Goal: Transaction & Acquisition: Purchase product/service

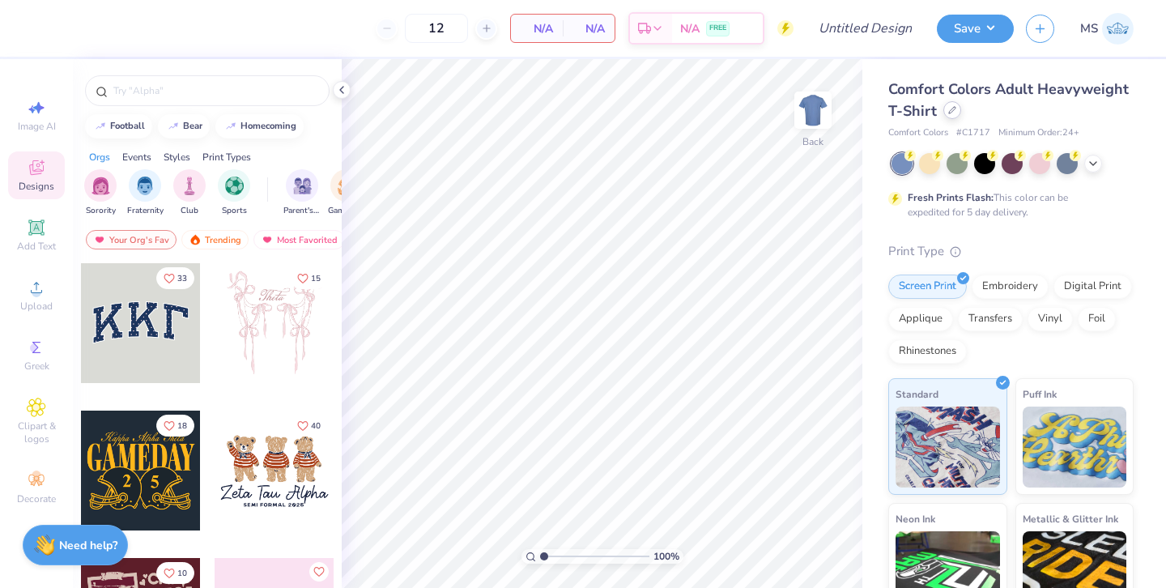
click at [951, 116] on div at bounding box center [952, 110] width 18 height 18
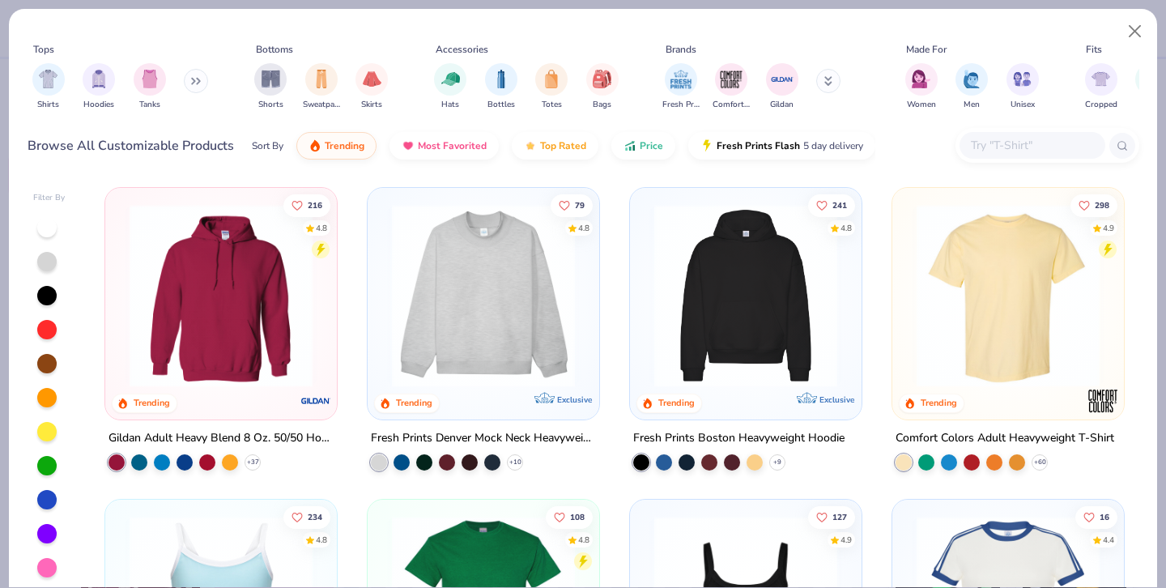
click at [194, 82] on icon at bounding box center [196, 81] width 10 height 8
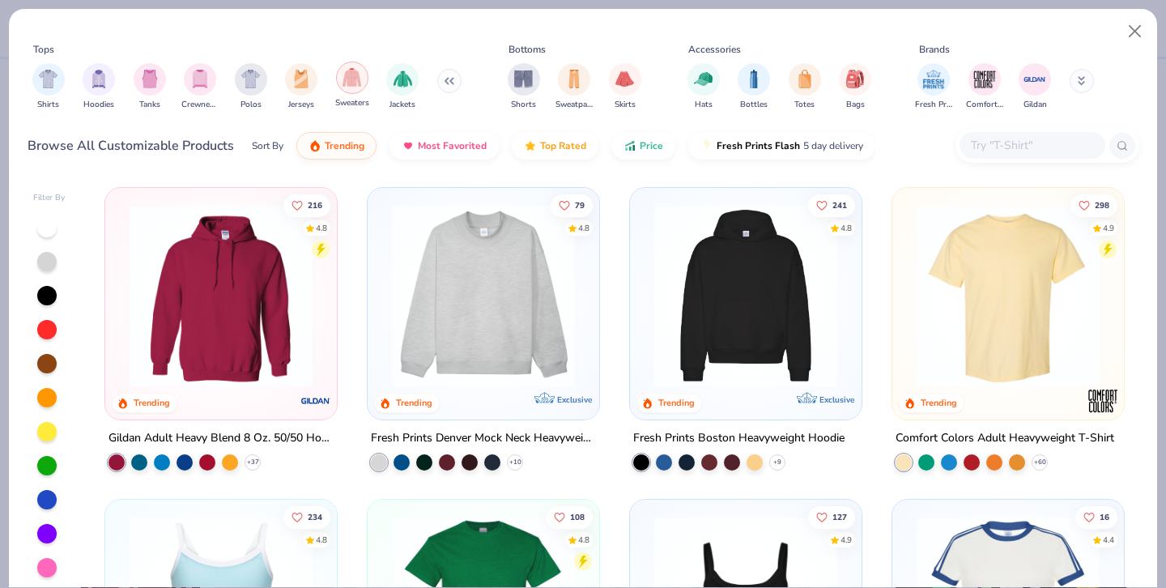
click at [342, 87] on div "filter for Sweaters" at bounding box center [352, 78] width 32 height 32
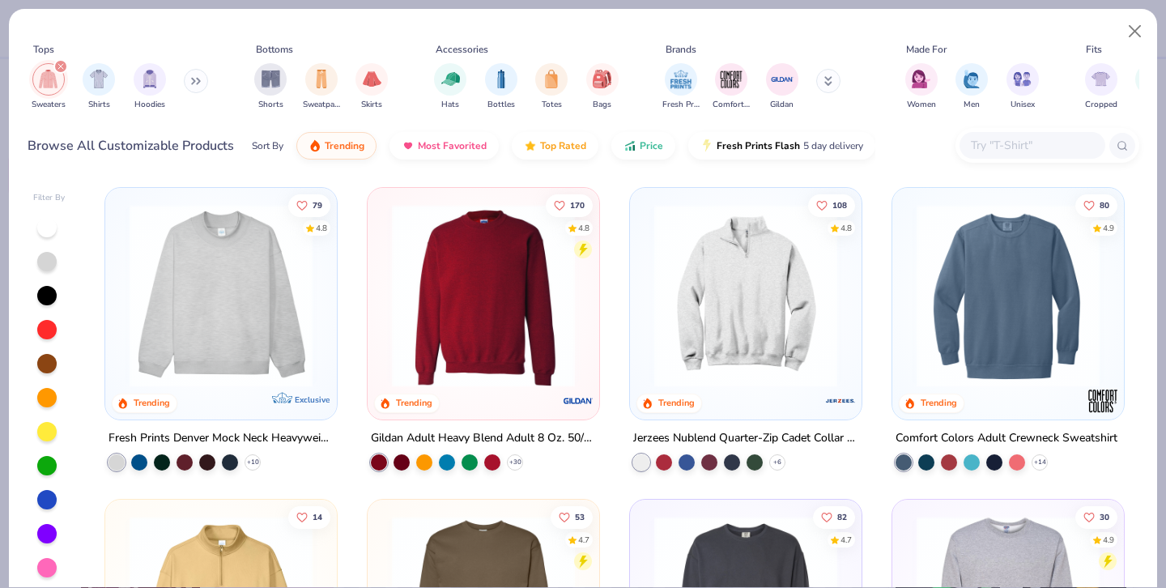
click at [990, 139] on input "text" at bounding box center [1031, 145] width 125 height 19
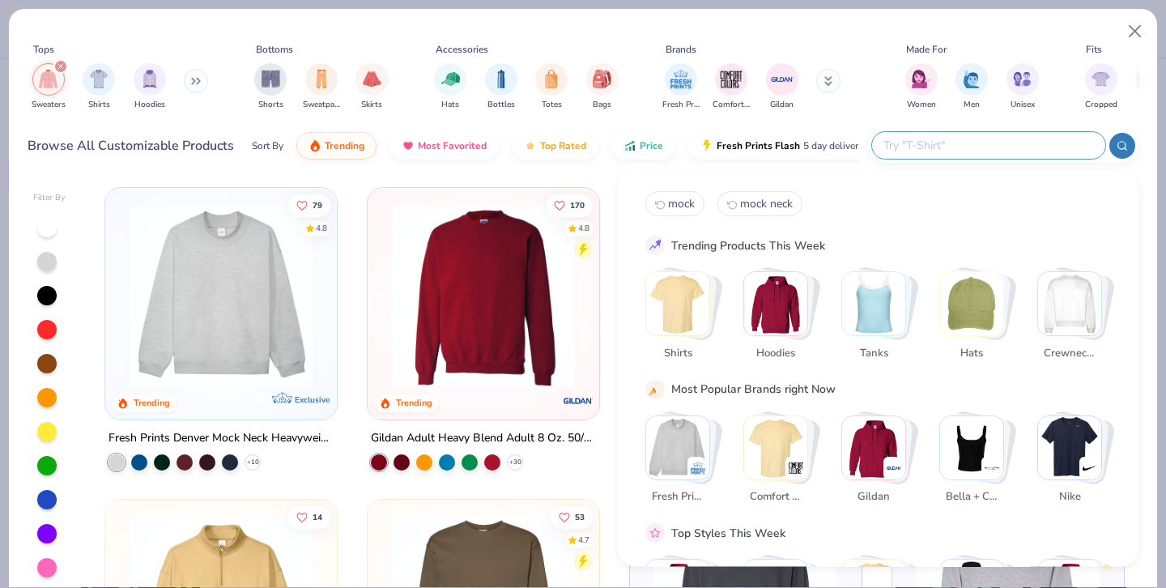
paste input "TM18304"
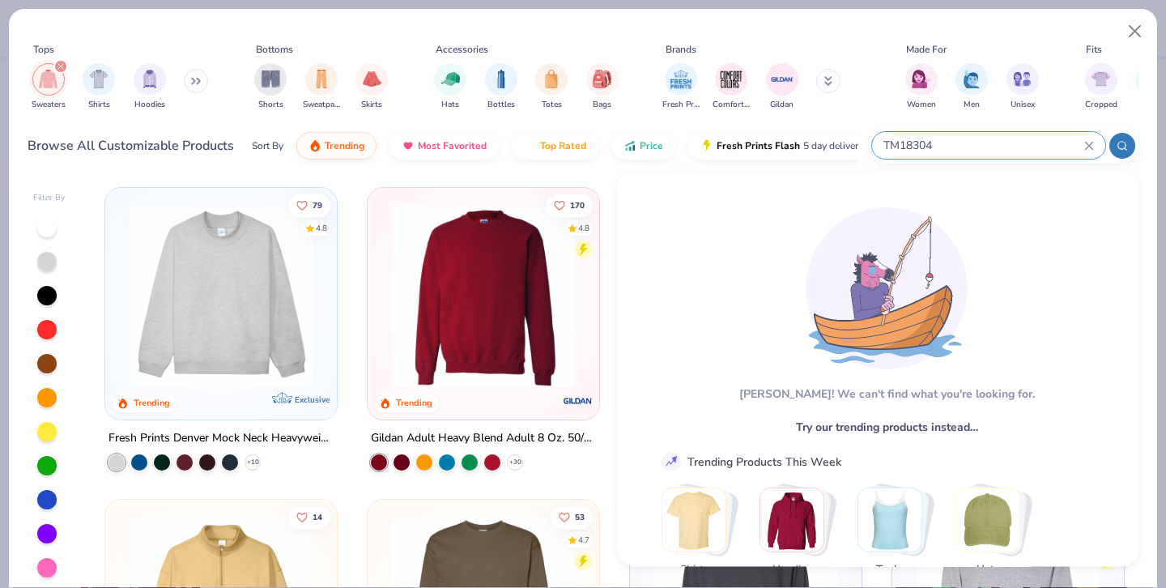
click at [899, 143] on input "TM18304" at bounding box center [983, 145] width 202 height 19
type input "T"
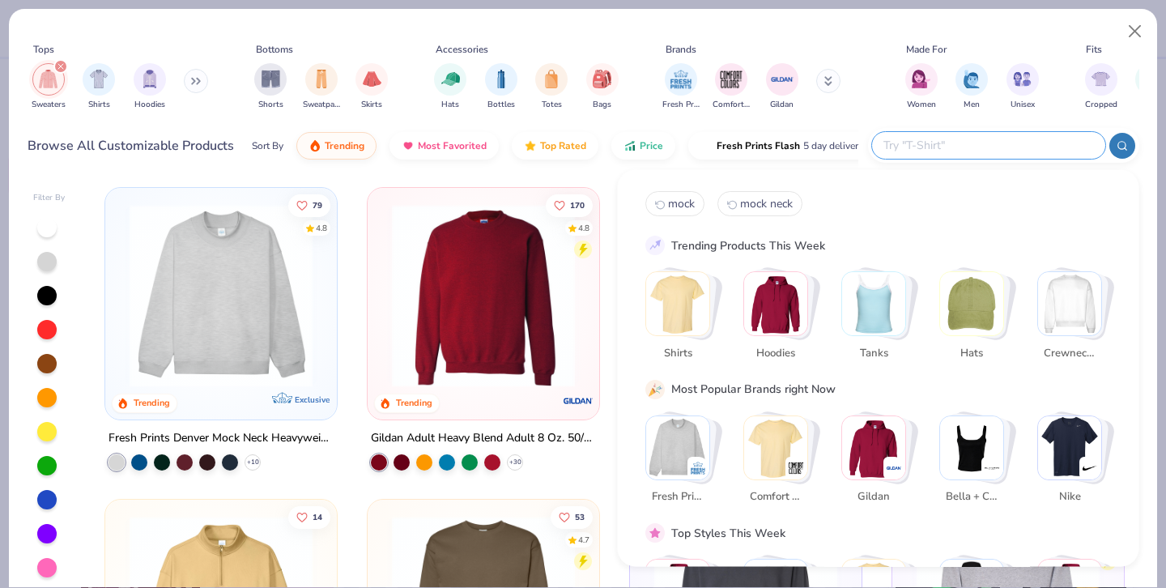
click at [63, 67] on icon "filter for Sweaters" at bounding box center [60, 66] width 6 height 6
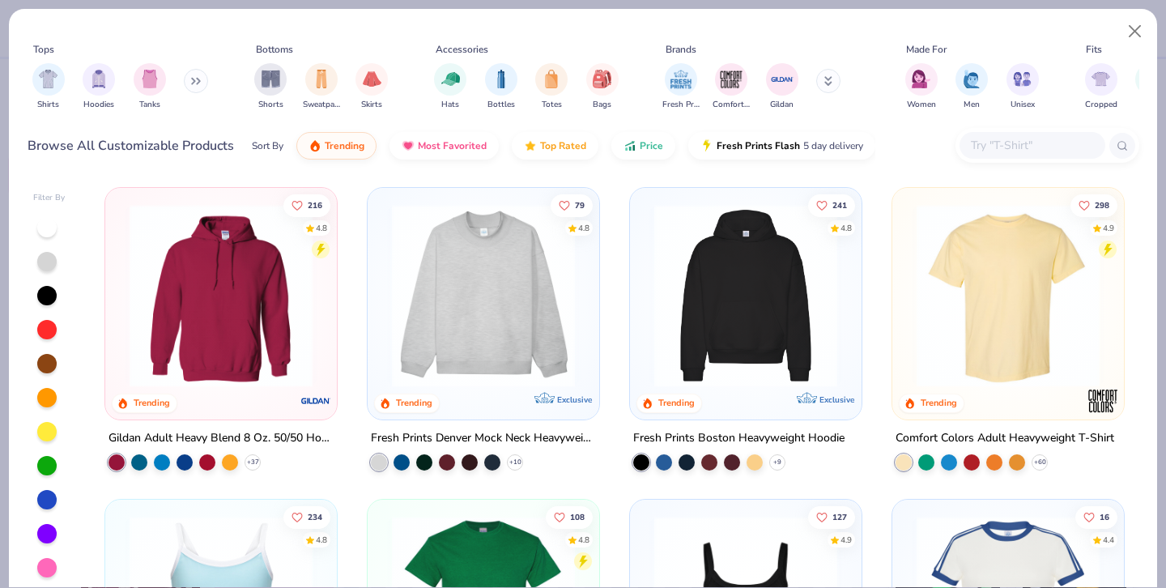
click at [1015, 150] on input "text" at bounding box center [1031, 145] width 125 height 19
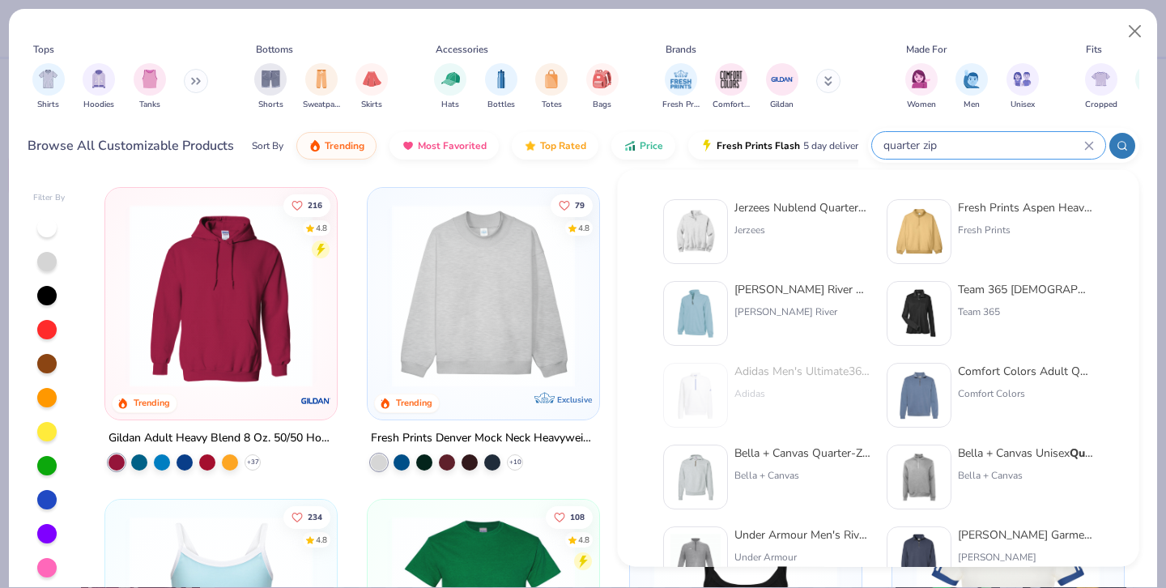
click at [1120, 138] on div at bounding box center [1122, 146] width 26 height 26
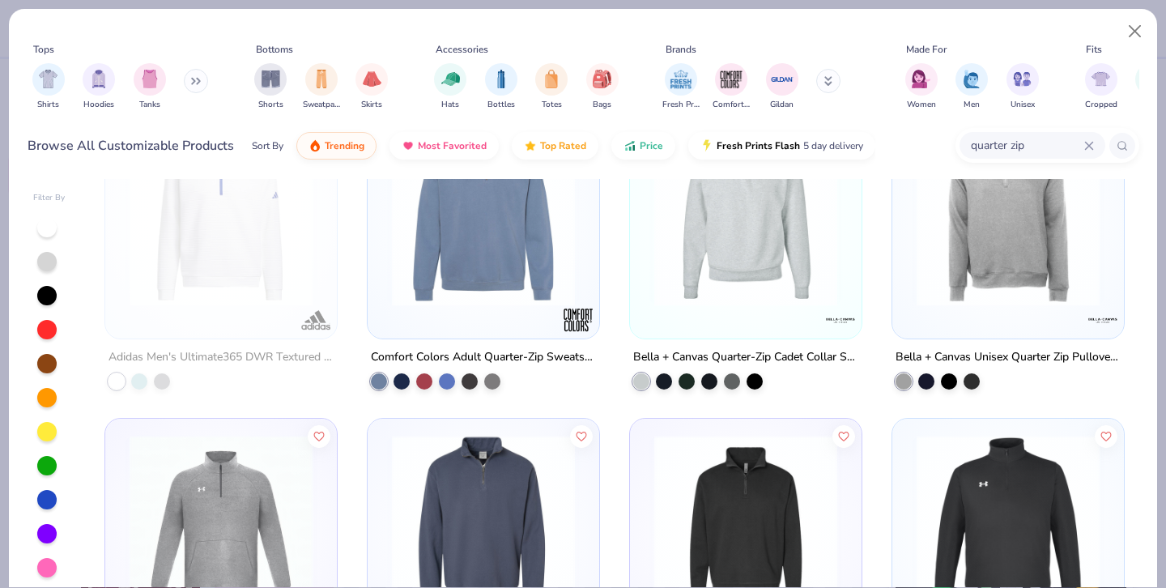
scroll to position [389, 0]
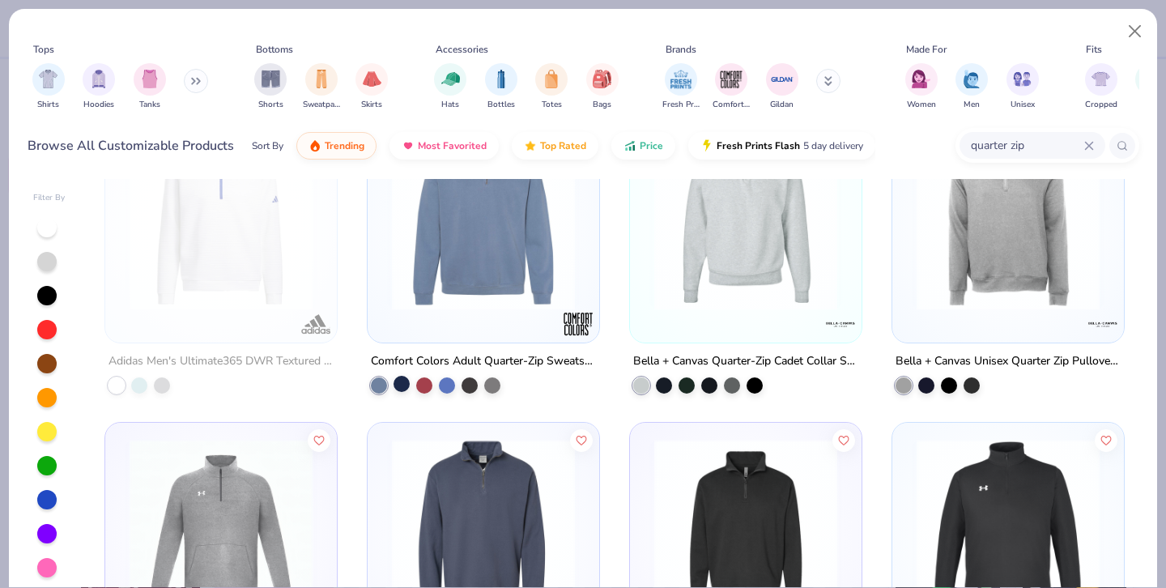
type input "quarter zip"
click at [402, 384] on div at bounding box center [402, 383] width 16 height 16
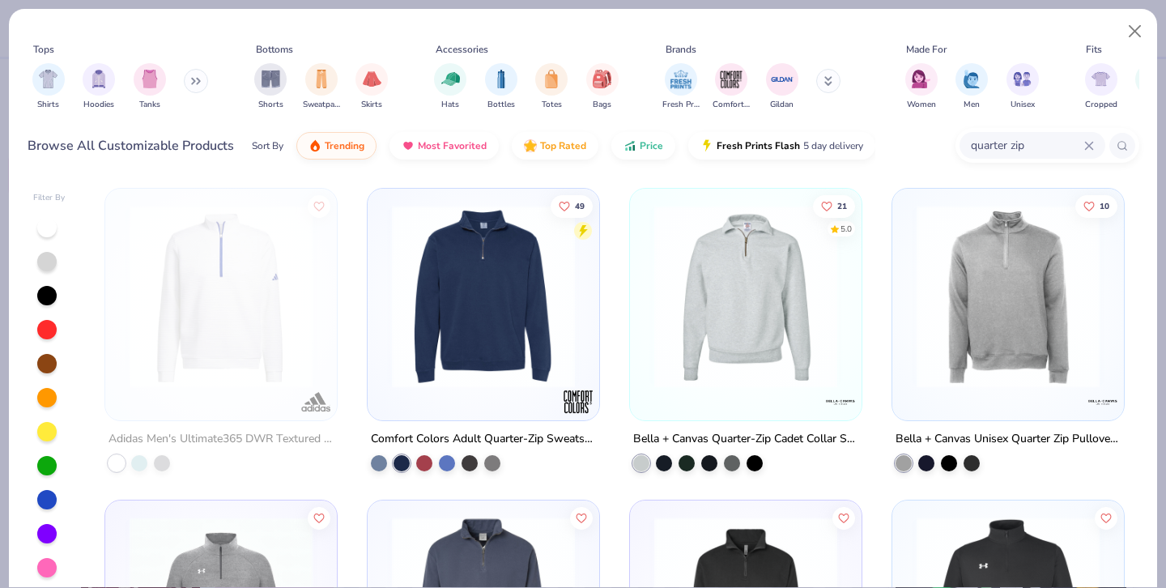
scroll to position [273, 0]
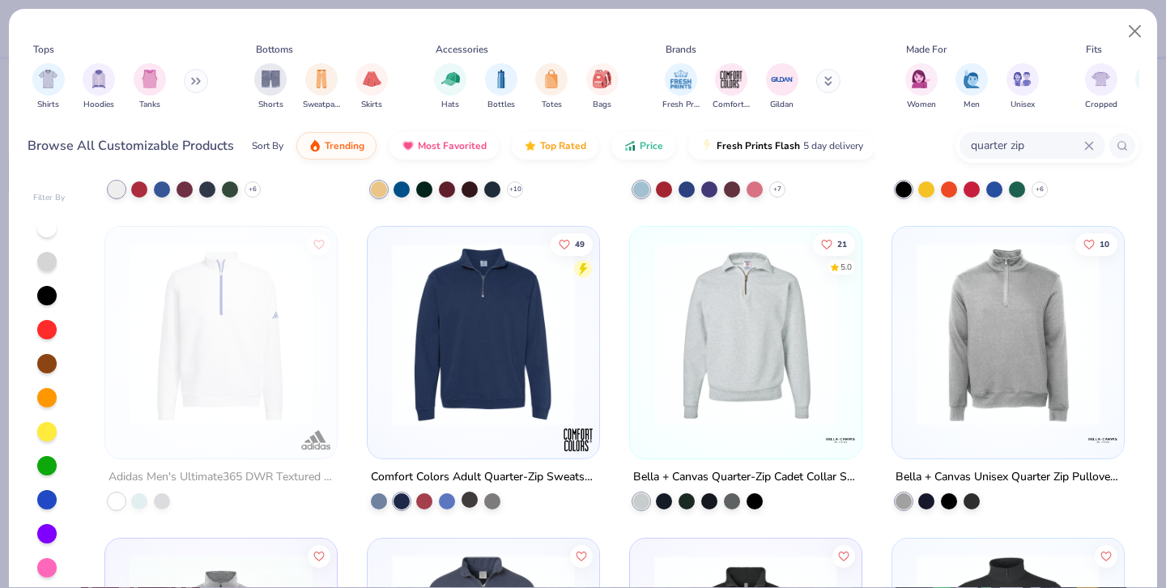
click at [471, 498] on div at bounding box center [470, 499] width 16 height 16
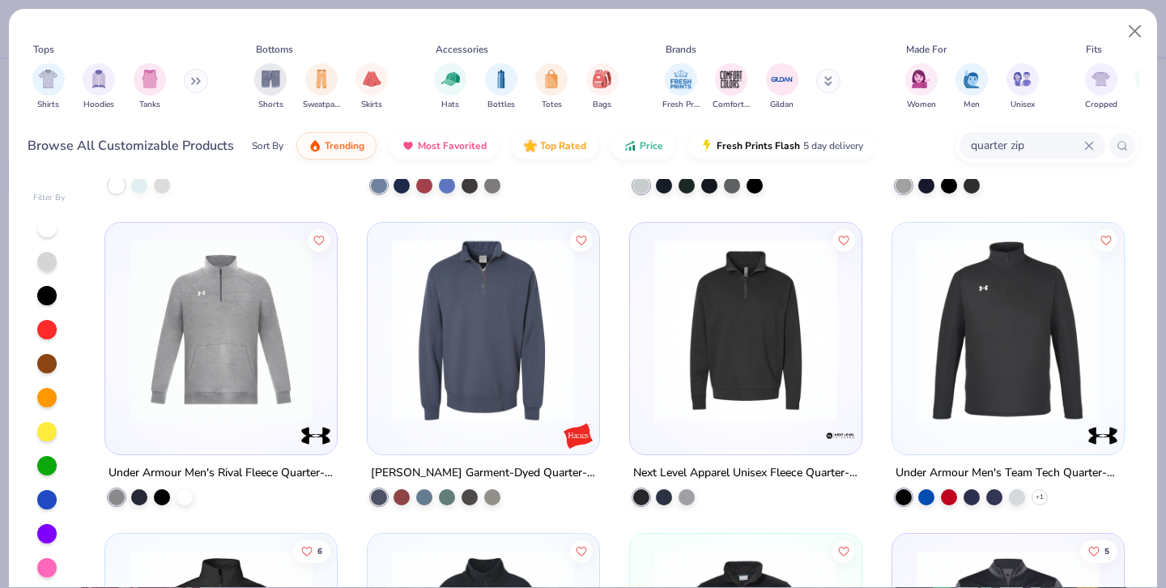
scroll to position [602, 0]
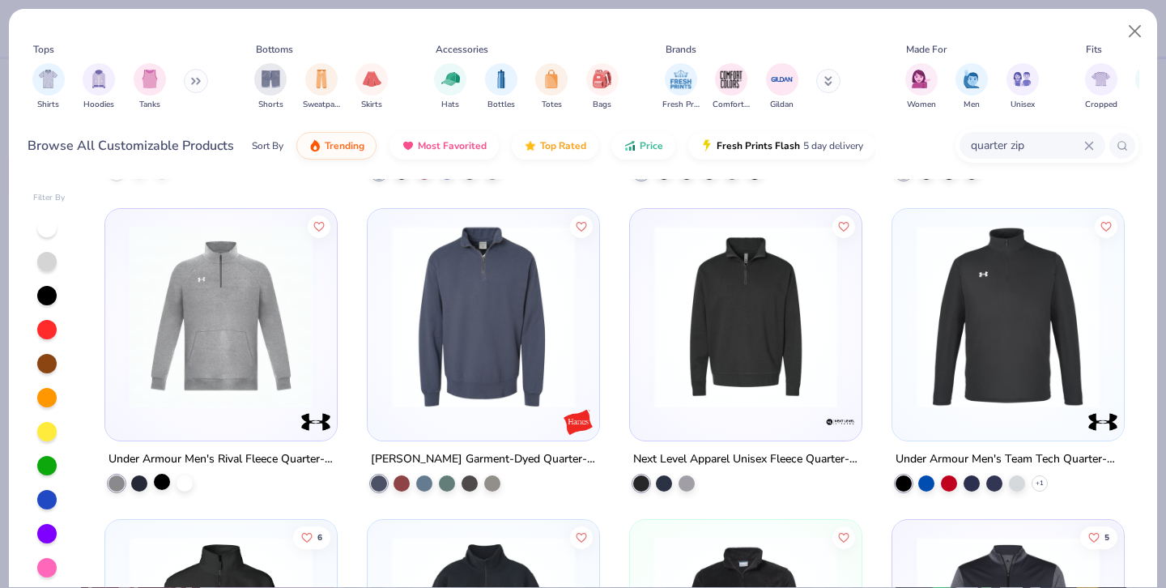
click at [161, 483] on div at bounding box center [162, 481] width 16 height 16
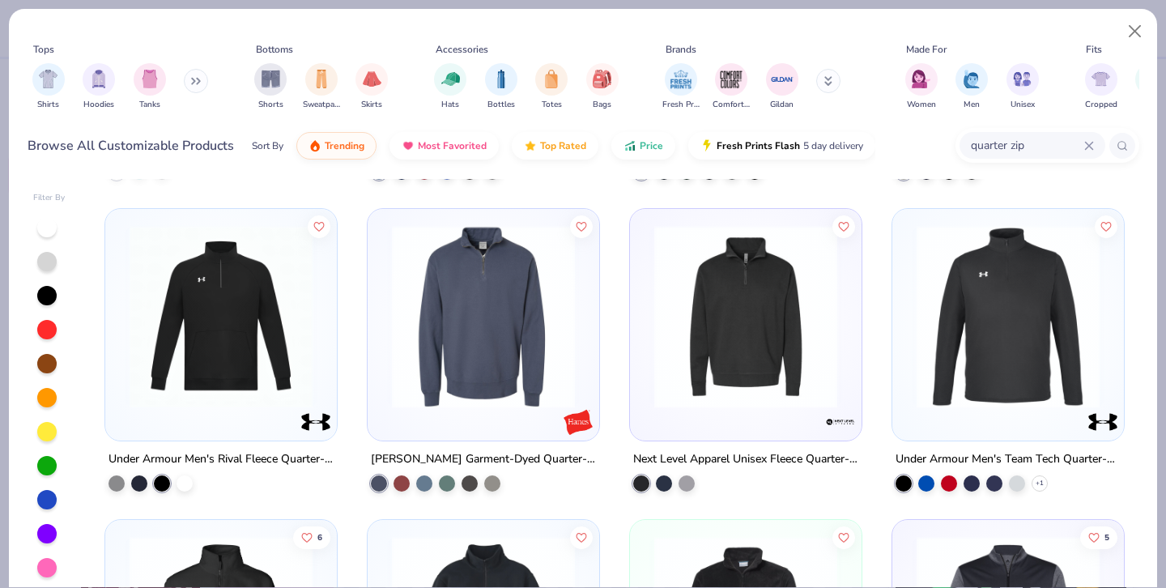
click at [284, 418] on div at bounding box center [220, 319] width 215 height 207
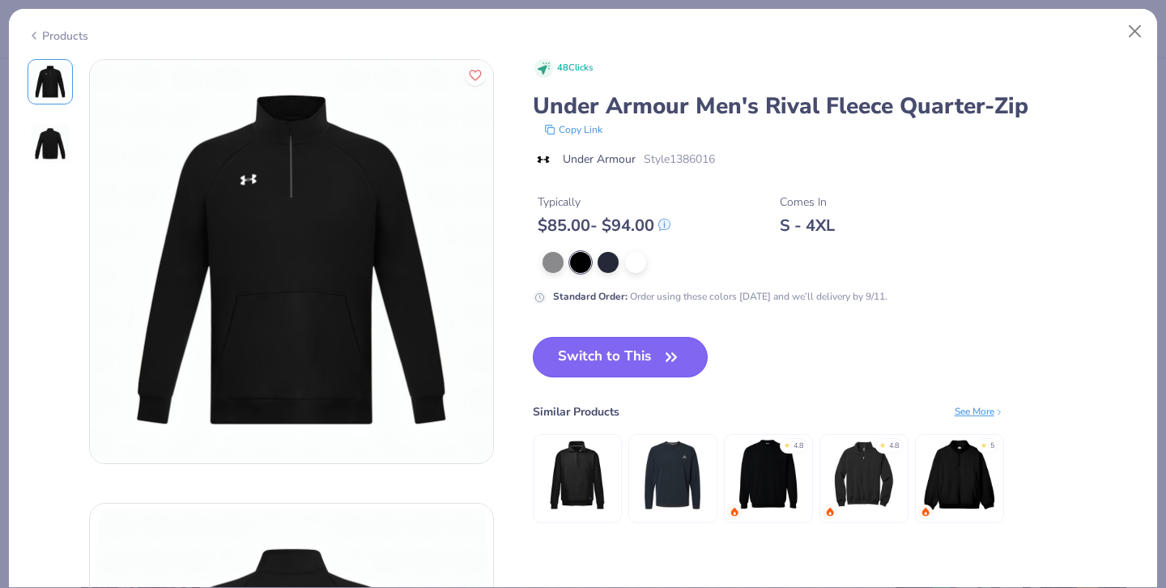
click at [621, 362] on button "Switch to This" at bounding box center [621, 357] width 176 height 40
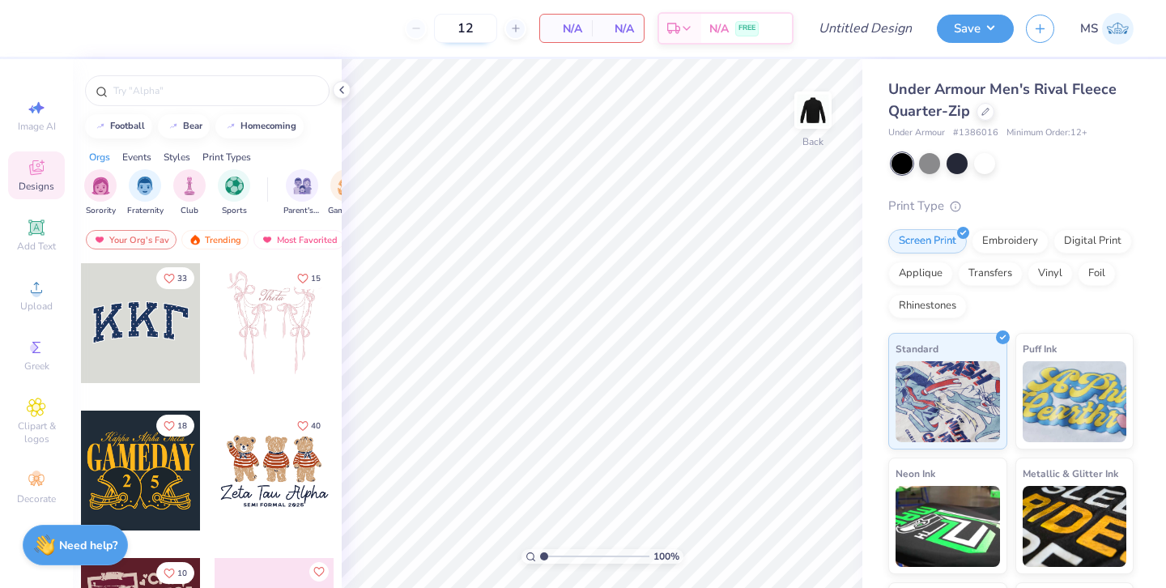
click at [482, 32] on input "12" at bounding box center [465, 28] width 63 height 29
type input "1"
type input "46"
click at [1020, 240] on div "Embroidery" at bounding box center [1010, 239] width 77 height 24
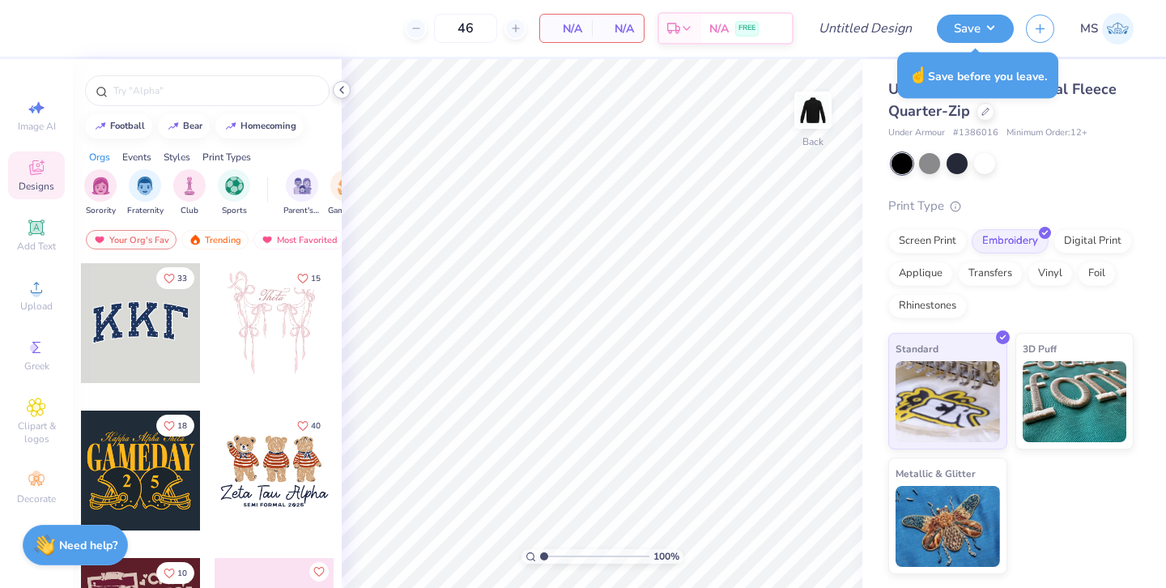
click at [345, 86] on icon at bounding box center [341, 89] width 13 height 13
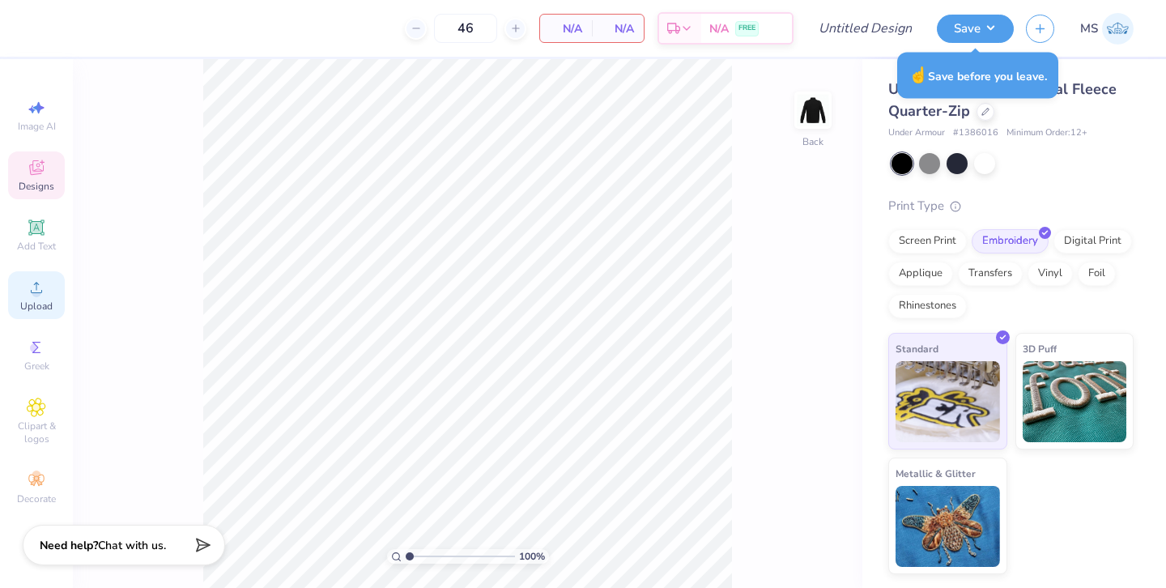
click at [47, 299] on div "Upload" at bounding box center [36, 295] width 57 height 48
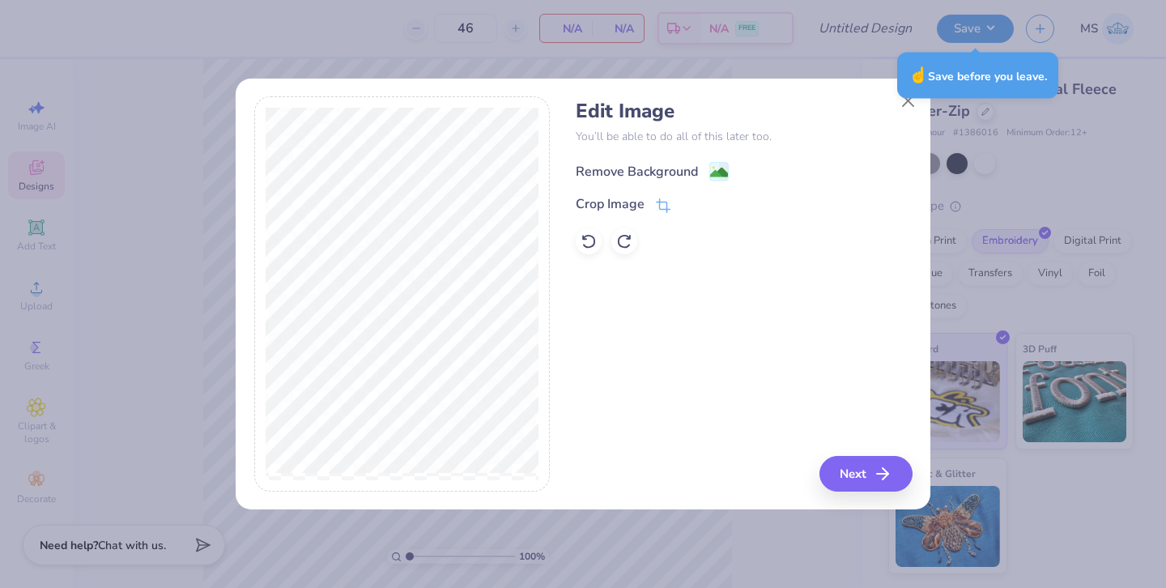
click at [662, 170] on div "Remove Background" at bounding box center [637, 171] width 122 height 19
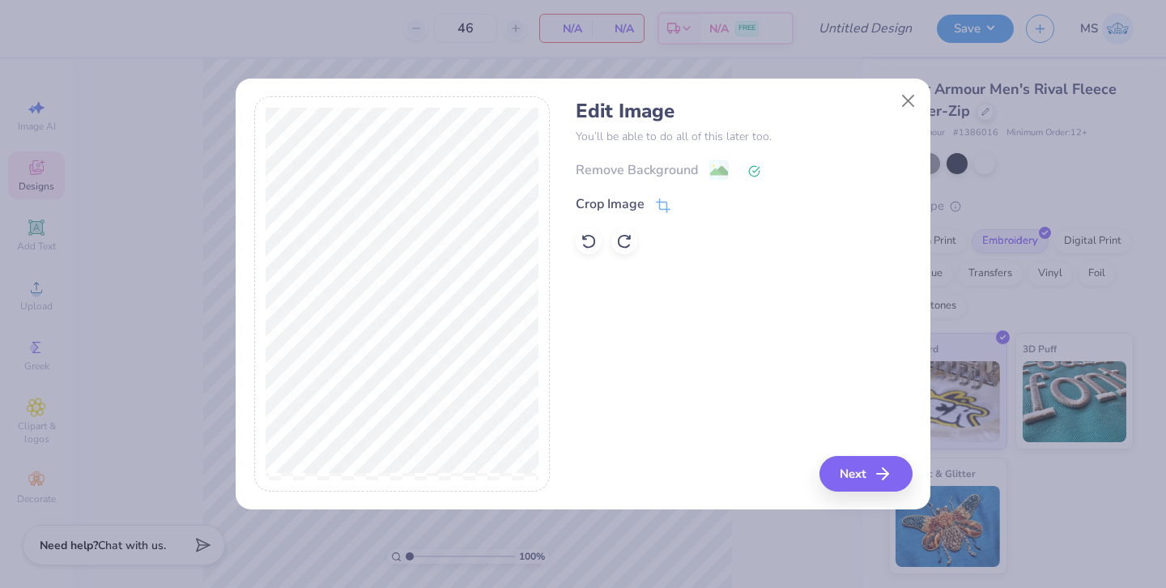
click at [644, 170] on div "Remove Background" at bounding box center [744, 170] width 336 height 20
click at [756, 172] on icon at bounding box center [754, 171] width 12 height 12
click at [861, 478] on button "Next" at bounding box center [868, 474] width 93 height 36
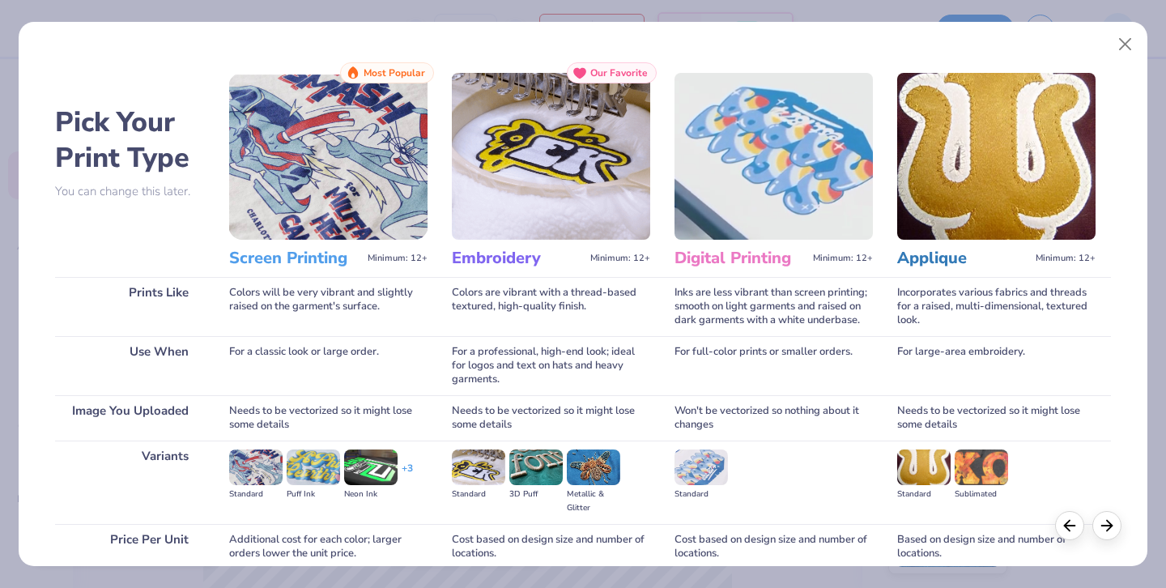
click at [513, 221] on img at bounding box center [551, 156] width 198 height 167
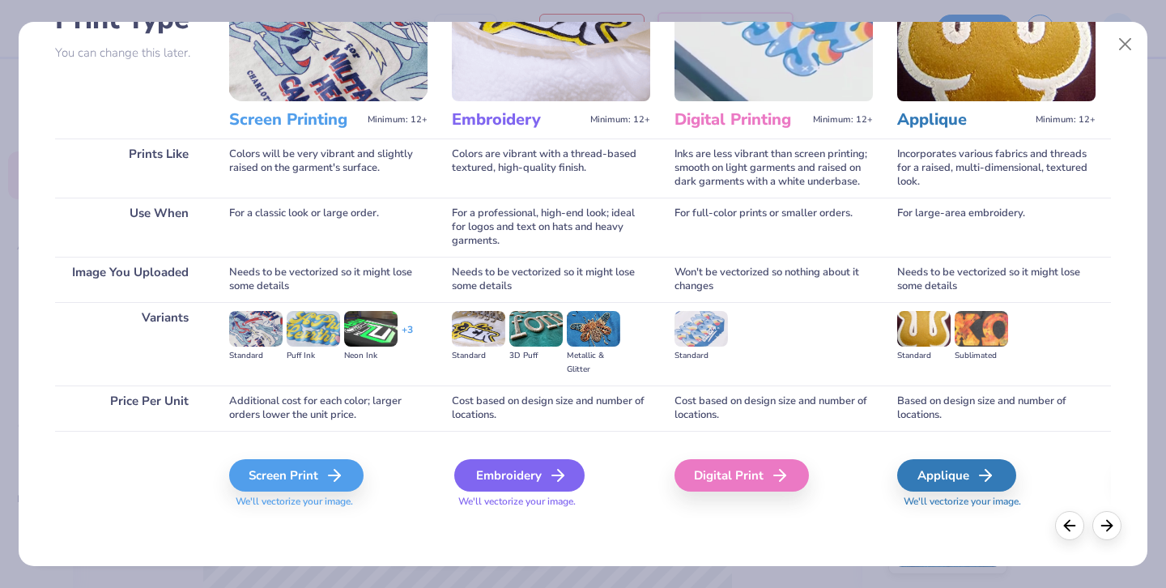
click at [536, 477] on div "Embroidery" at bounding box center [519, 475] width 130 height 32
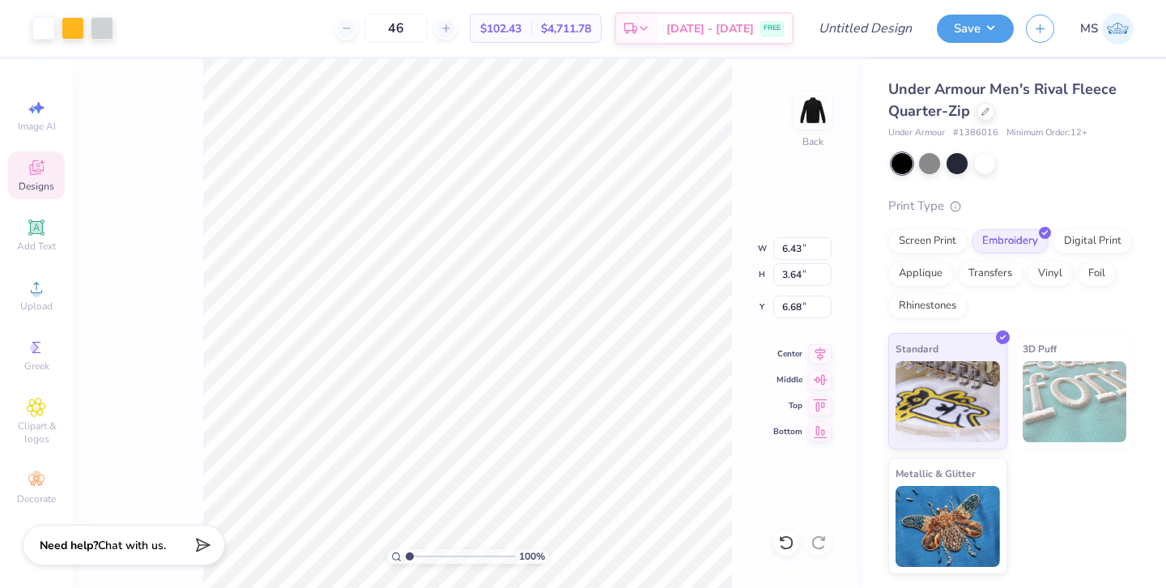
type input "1.80"
type input "5.11"
type input "2.89"
type input "2.15"
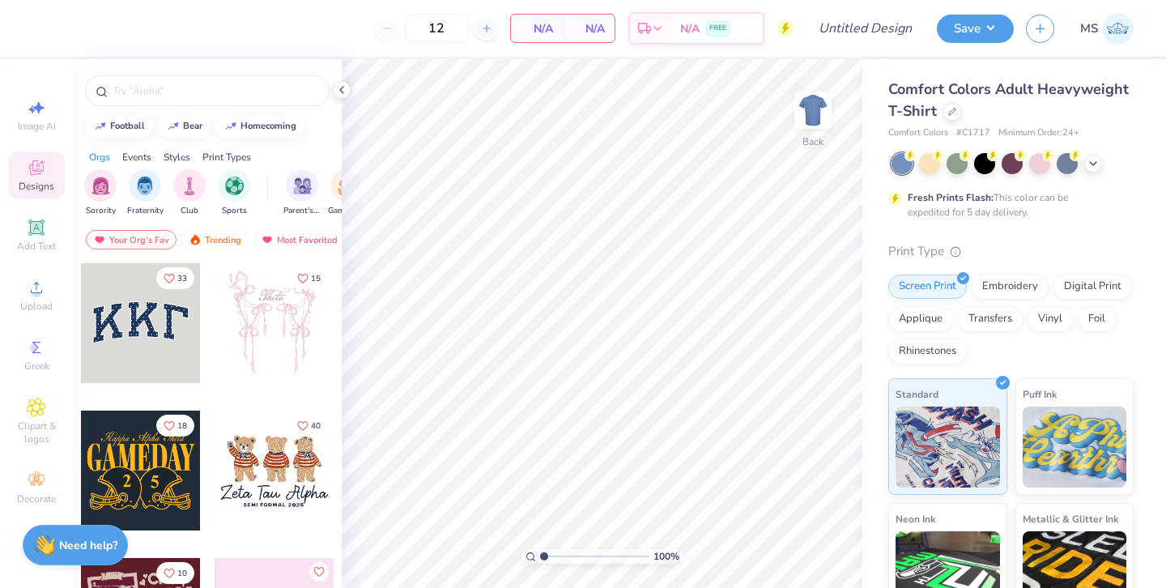
click at [951, 117] on div at bounding box center [952, 112] width 18 height 18
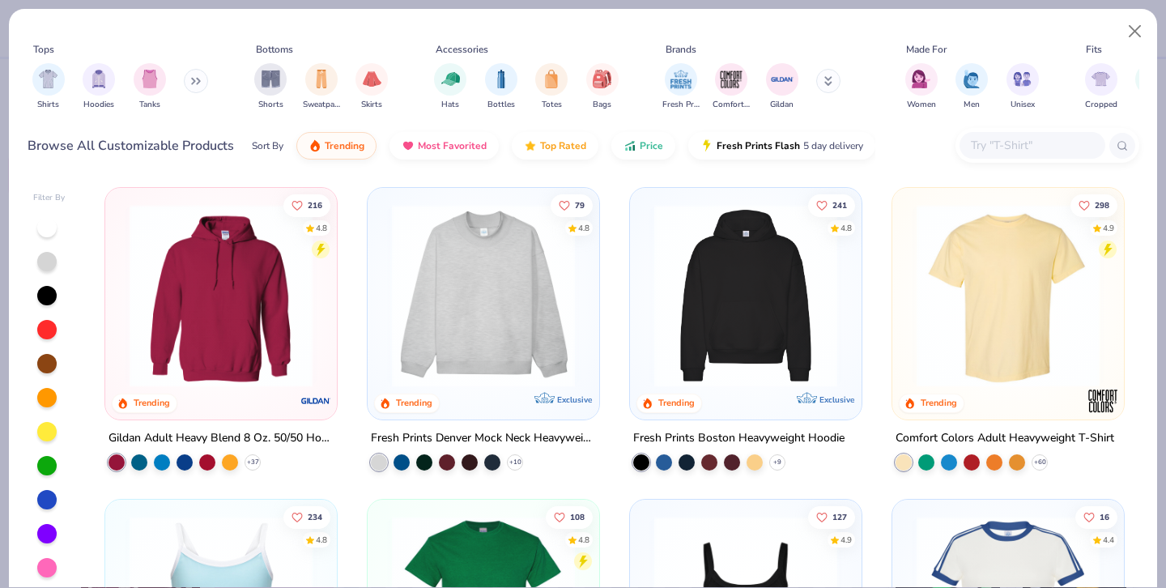
click at [1011, 154] on input "text" at bounding box center [1031, 145] width 125 height 19
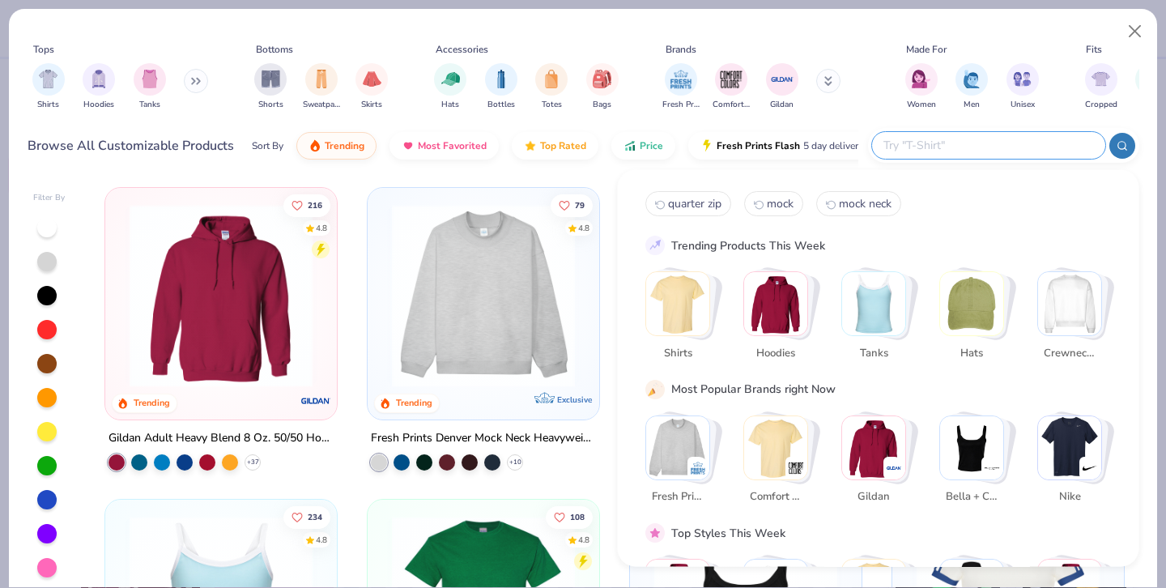
click at [691, 204] on span "quarter zip" at bounding box center [694, 203] width 53 height 15
type input "quarter zip"
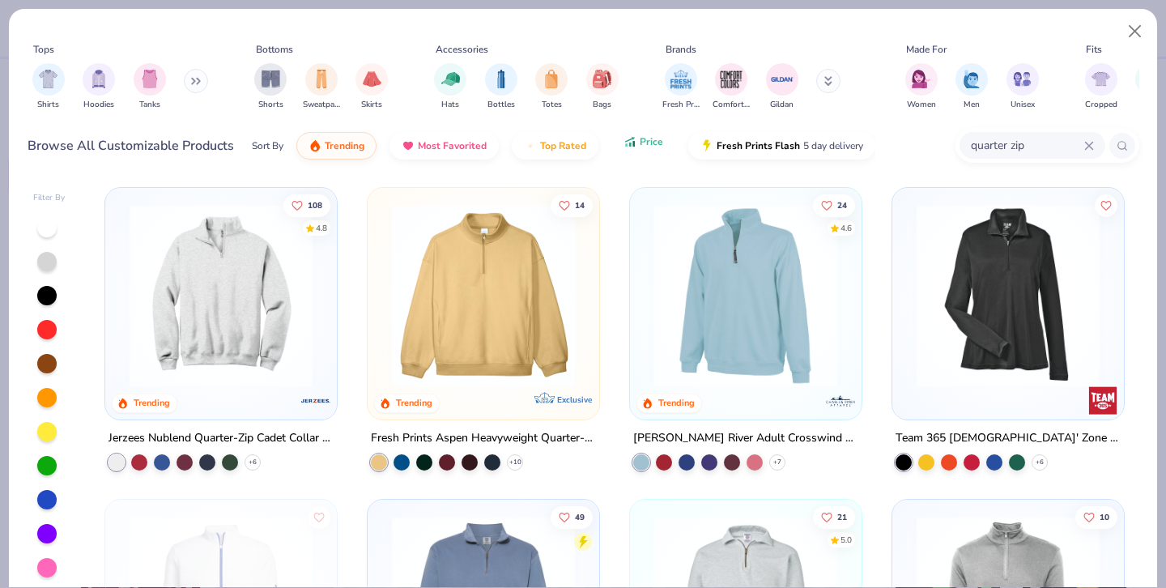
click at [644, 149] on button "Price" at bounding box center [643, 142] width 64 height 28
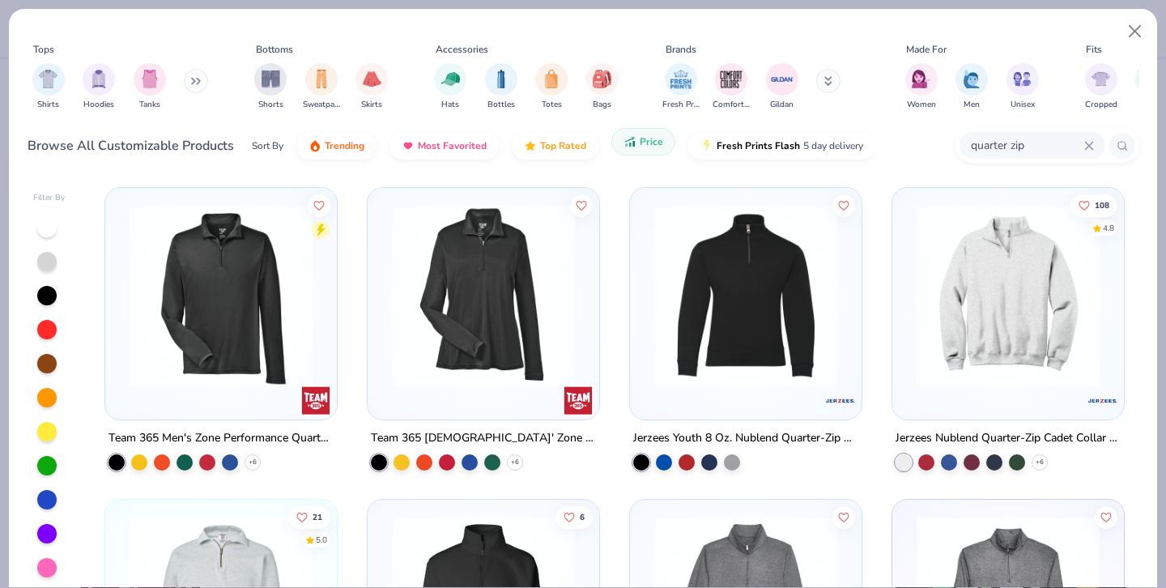
click at [644, 150] on button "Price" at bounding box center [643, 142] width 64 height 28
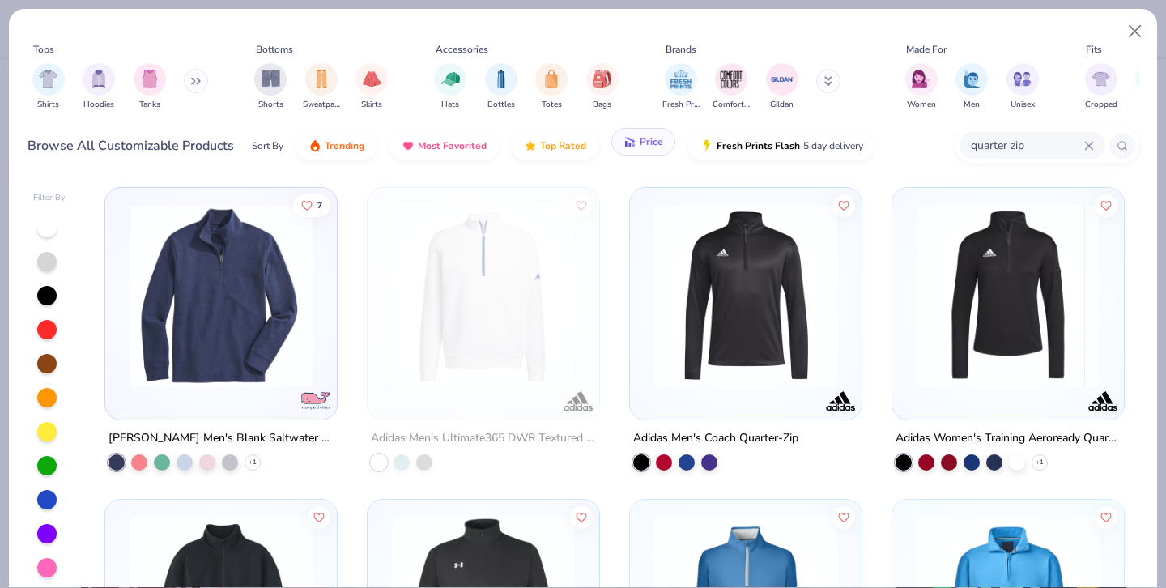
click at [644, 150] on button "Price" at bounding box center [643, 142] width 64 height 28
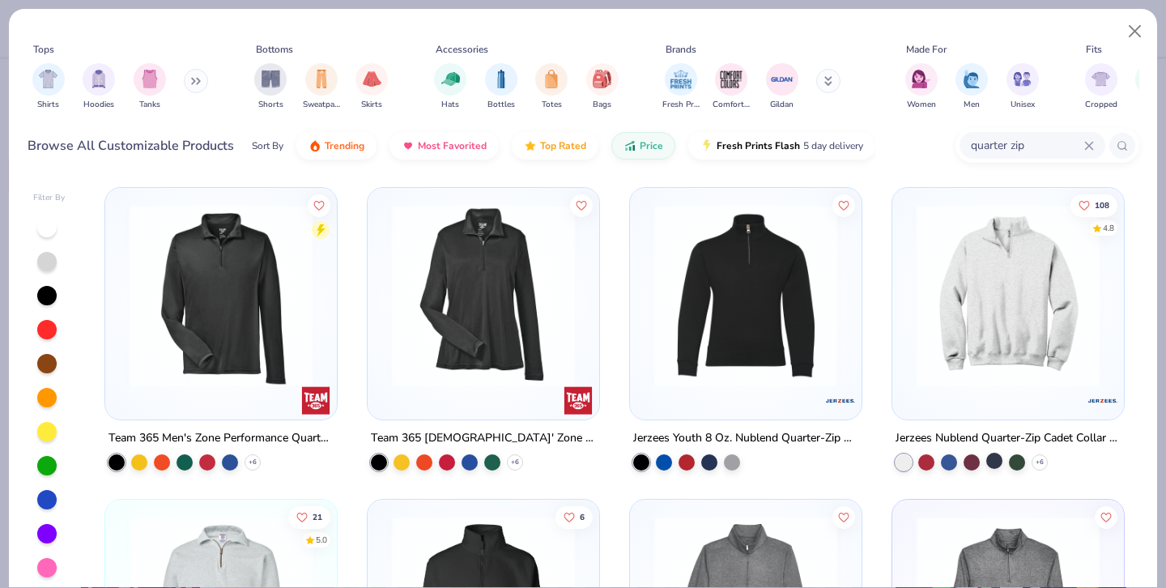
click at [994, 462] on div at bounding box center [994, 461] width 16 height 16
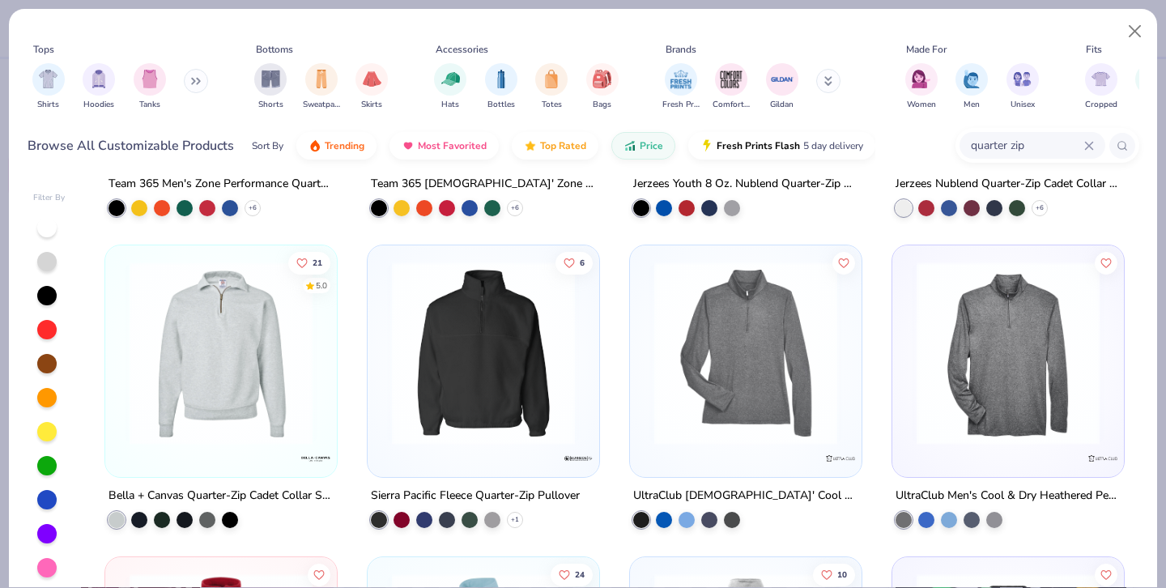
scroll to position [223, 0]
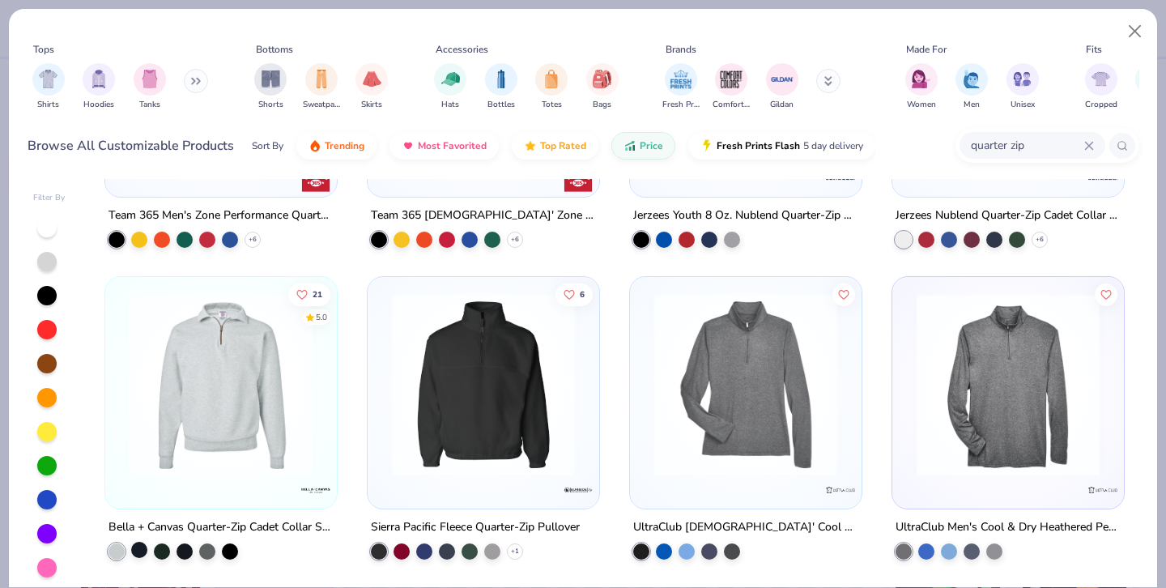
click at [143, 547] on div at bounding box center [139, 549] width 16 height 16
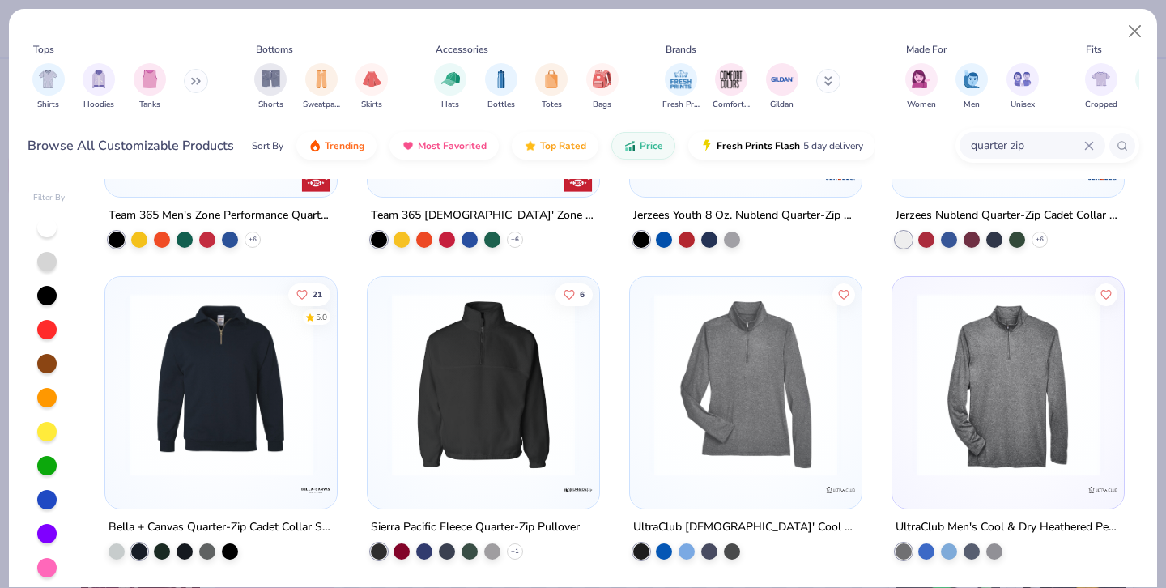
click at [185, 443] on img at bounding box center [220, 384] width 199 height 183
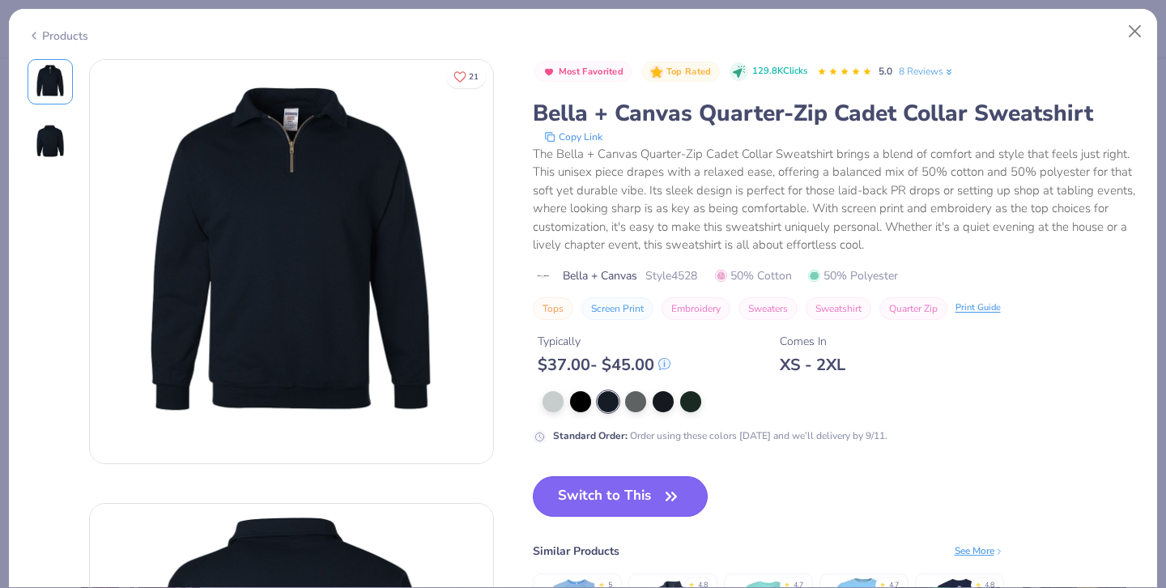
click at [651, 492] on button "Switch to This" at bounding box center [621, 496] width 176 height 40
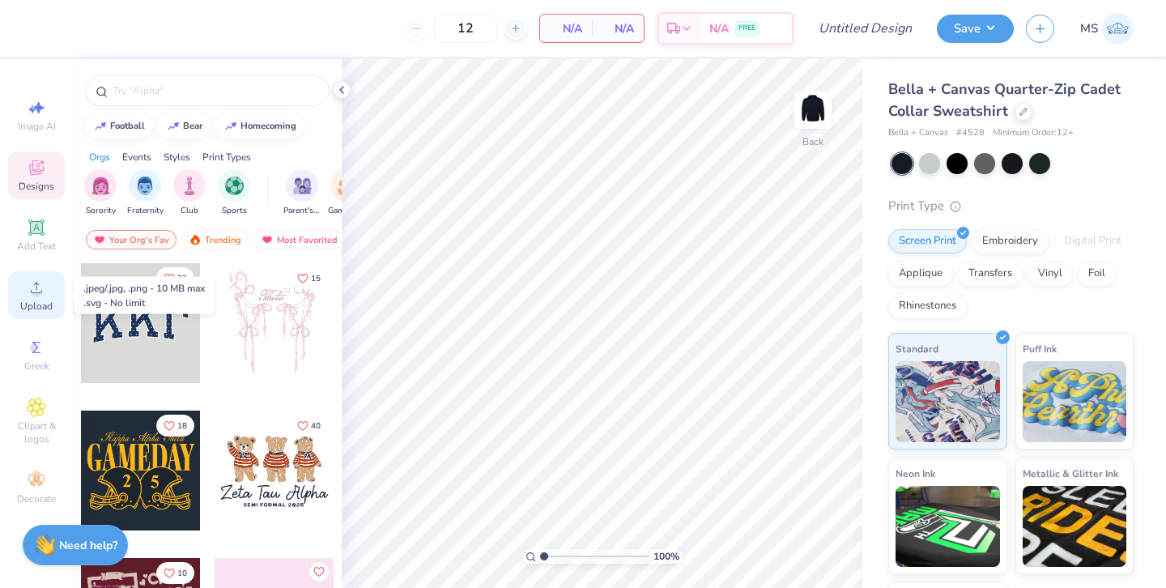
click at [40, 293] on circle at bounding box center [36, 292] width 9 height 9
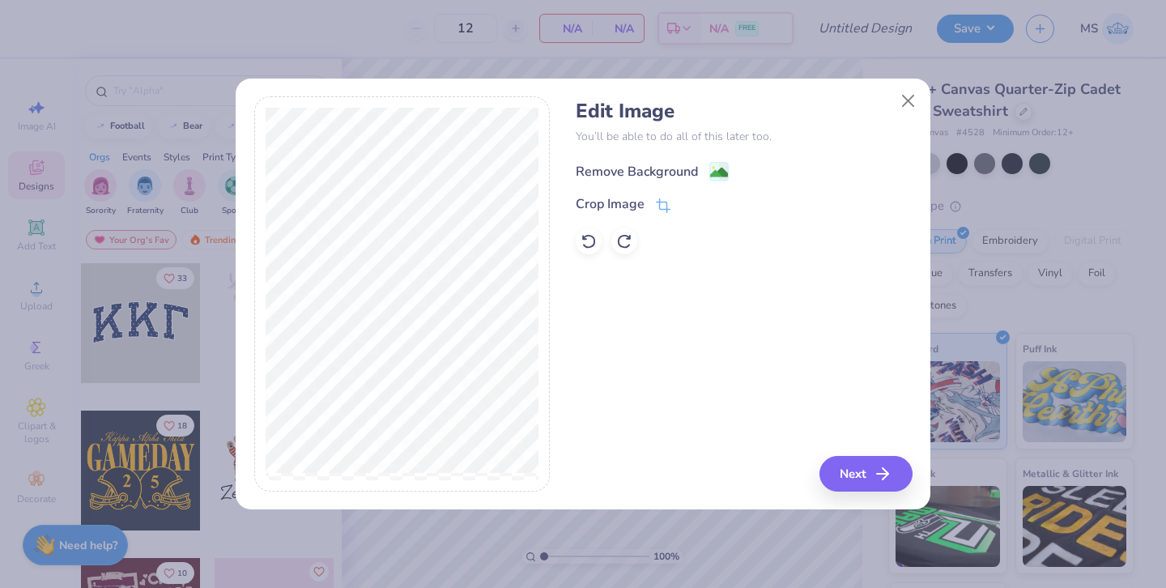
click at [620, 169] on div "Remove Background" at bounding box center [637, 171] width 122 height 19
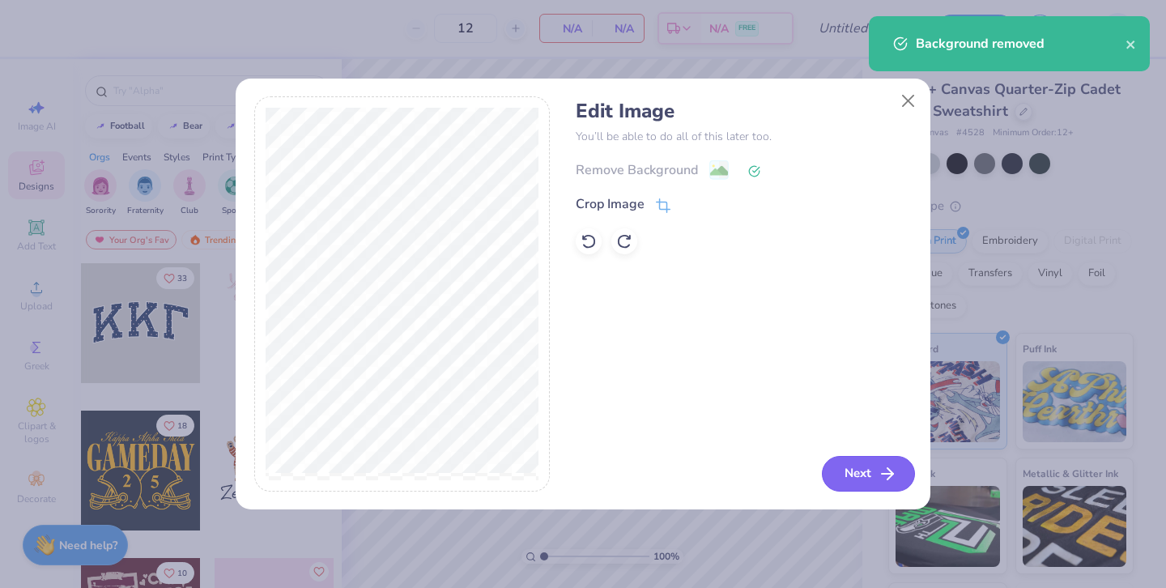
click at [863, 482] on button "Next" at bounding box center [868, 474] width 93 height 36
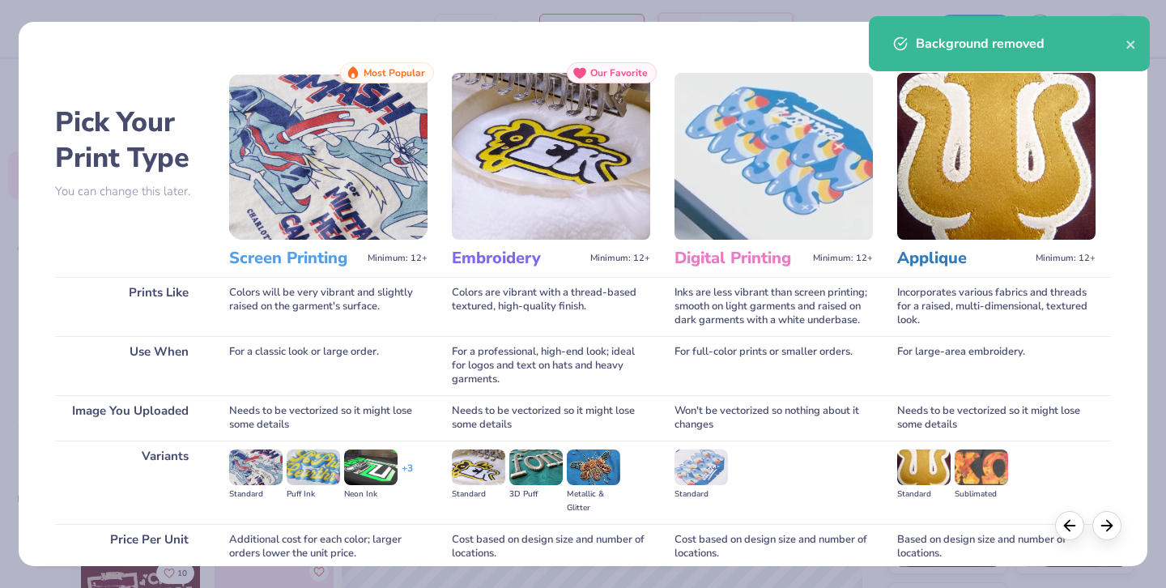
scroll to position [138, 0]
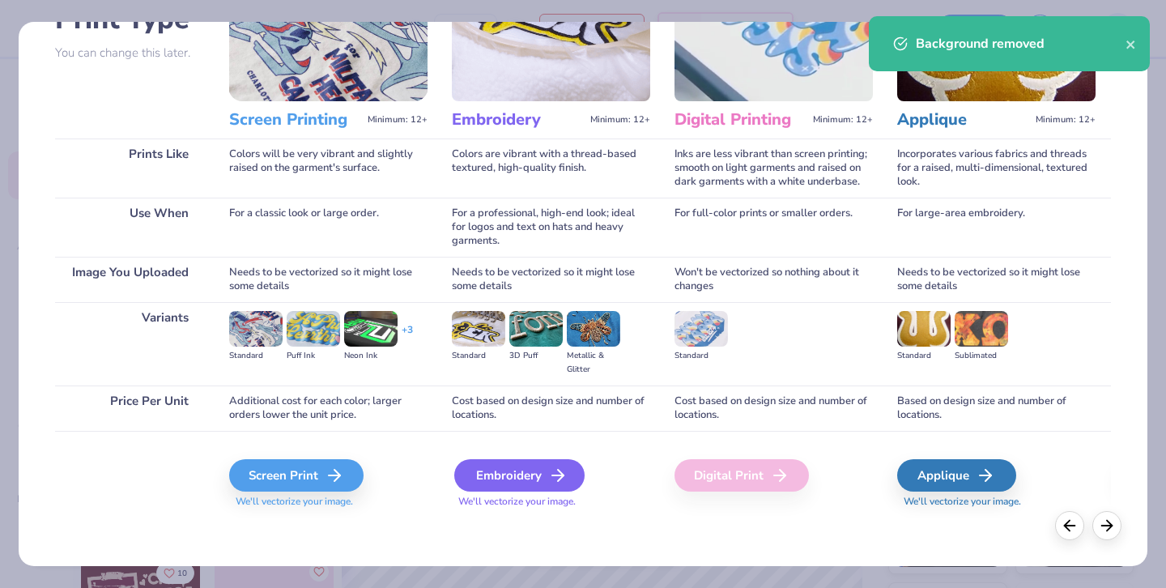
click at [538, 484] on div "Embroidery" at bounding box center [519, 475] width 130 height 32
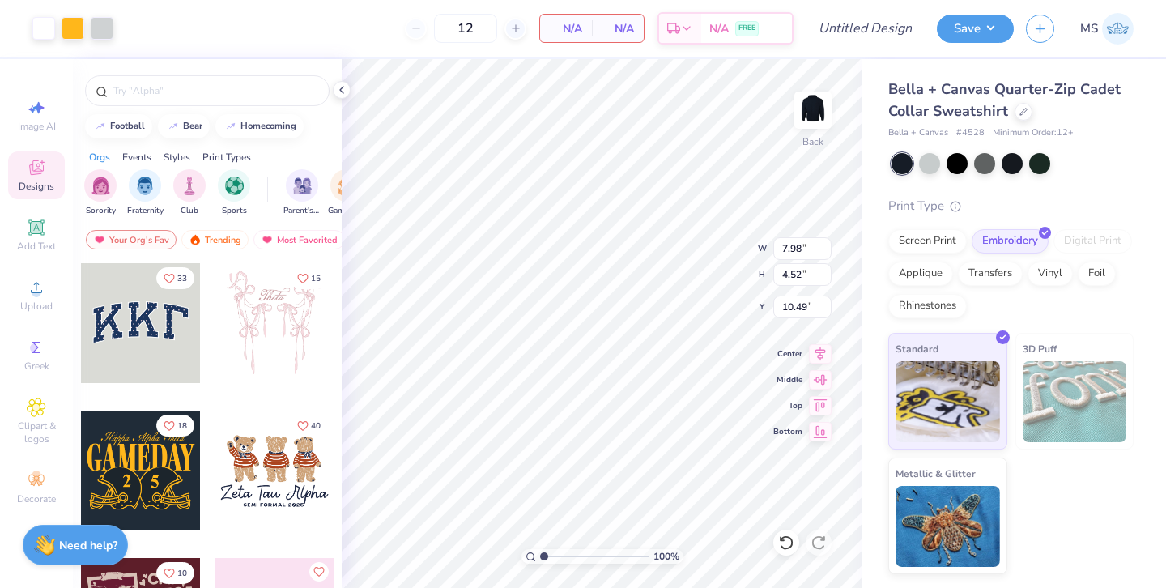
type input "5.07"
type input "2.87"
type input "3.00"
type input "5.57"
type input "3.15"
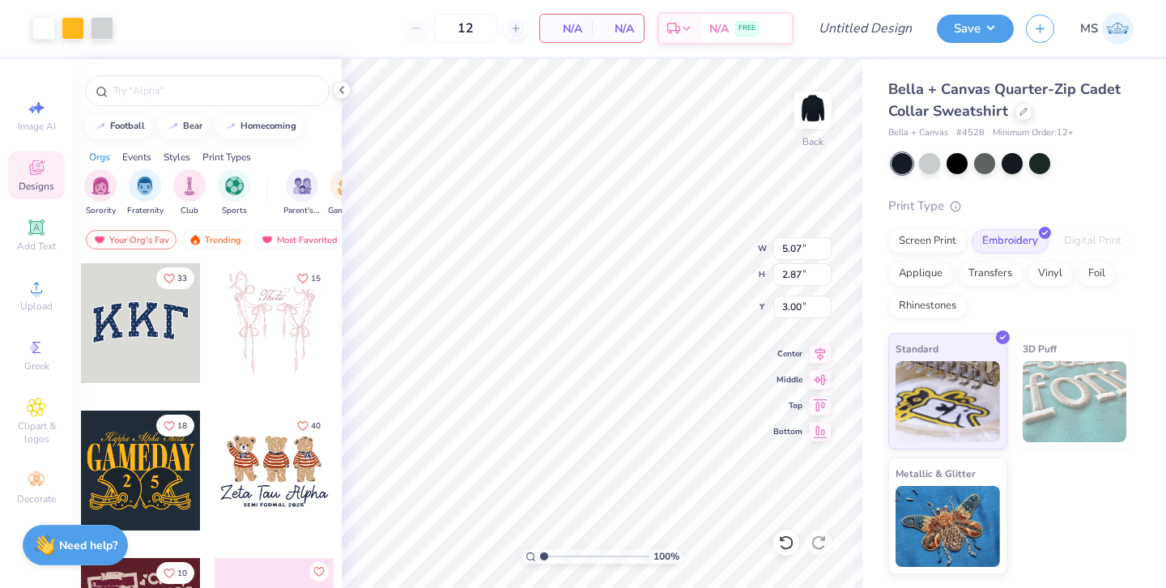
type input "2.72"
click at [482, 35] on input "12" at bounding box center [465, 28] width 63 height 29
type input "1"
type input "46"
type input "3.85"
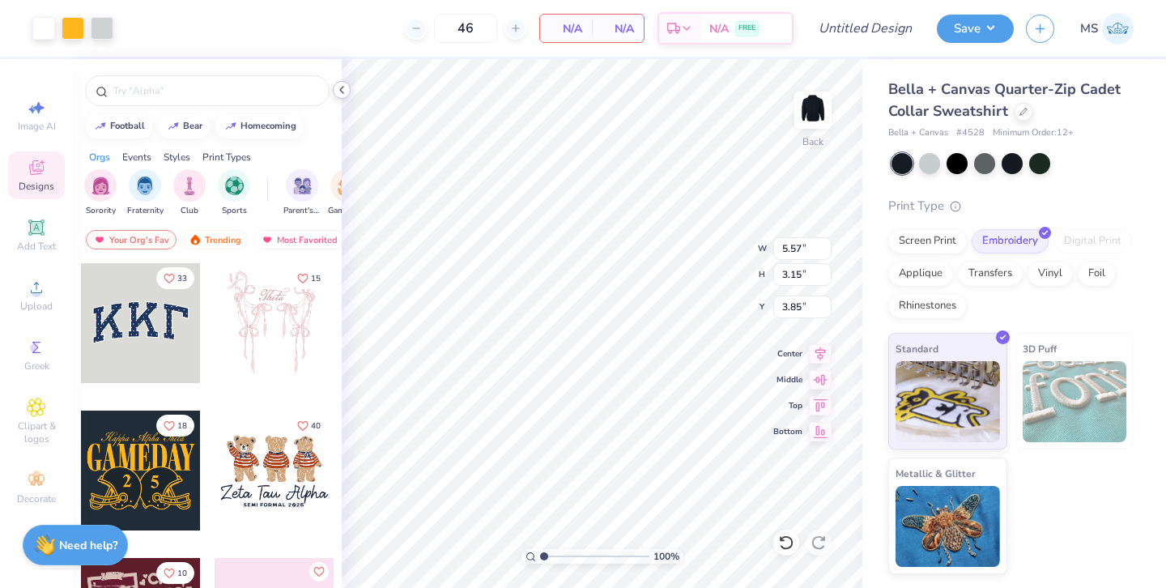
click at [344, 89] on icon at bounding box center [341, 89] width 13 height 13
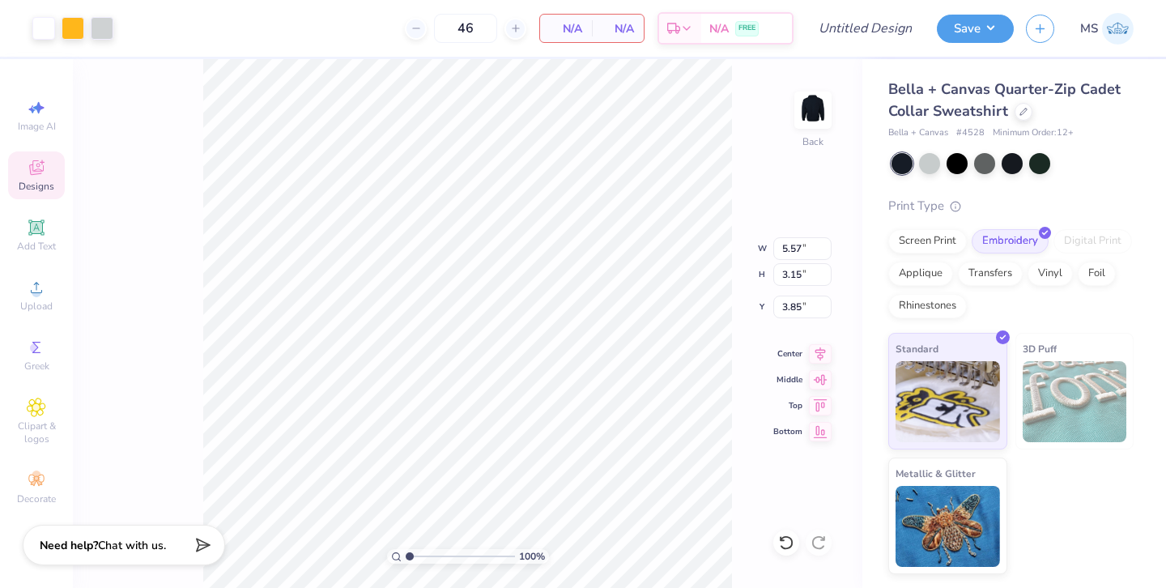
type input "3.60"
click at [1005, 160] on div at bounding box center [1012, 161] width 21 height 21
type input "3.00"
type input "3.95"
type input "3.72"
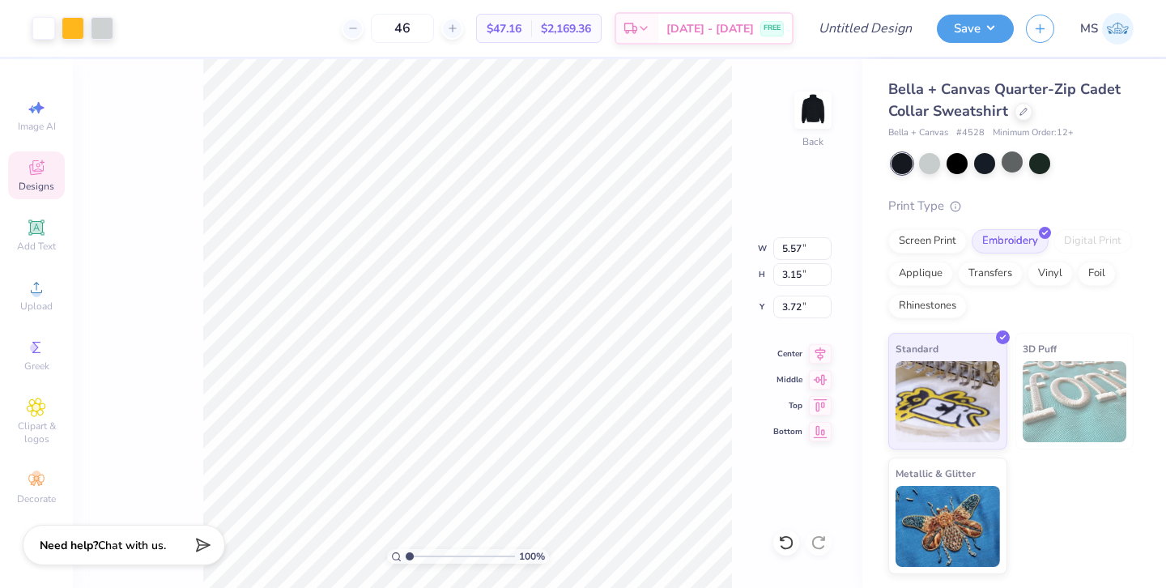
type input "3.39"
type input "3.00"
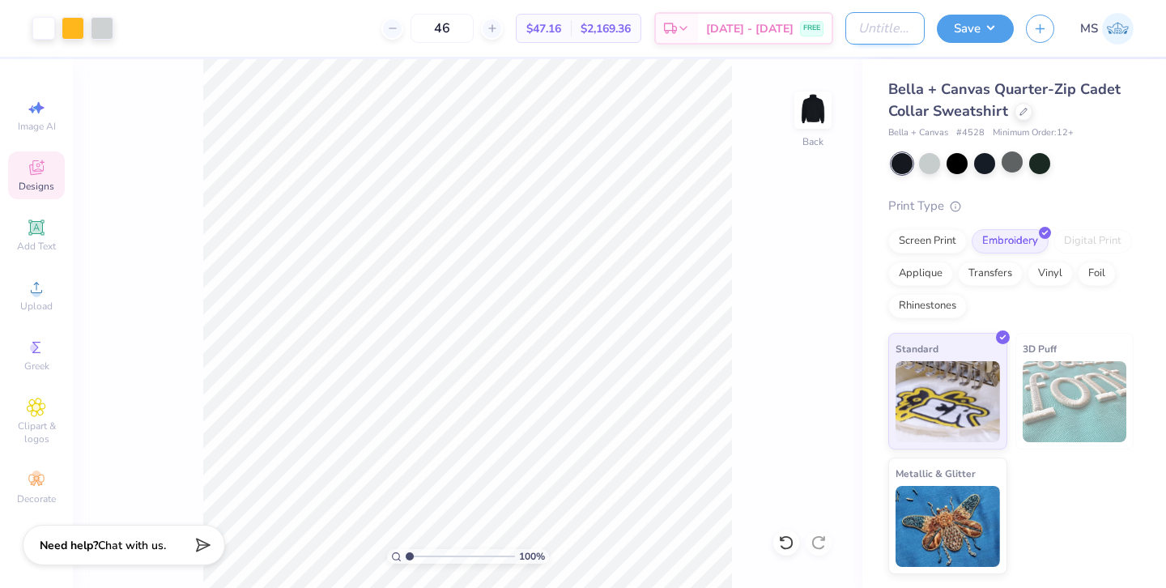
click at [857, 29] on input "Design Title" at bounding box center [884, 28] width 79 height 32
type input "CBE quarter Zip"
click at [984, 28] on button "Save" at bounding box center [975, 26] width 77 height 28
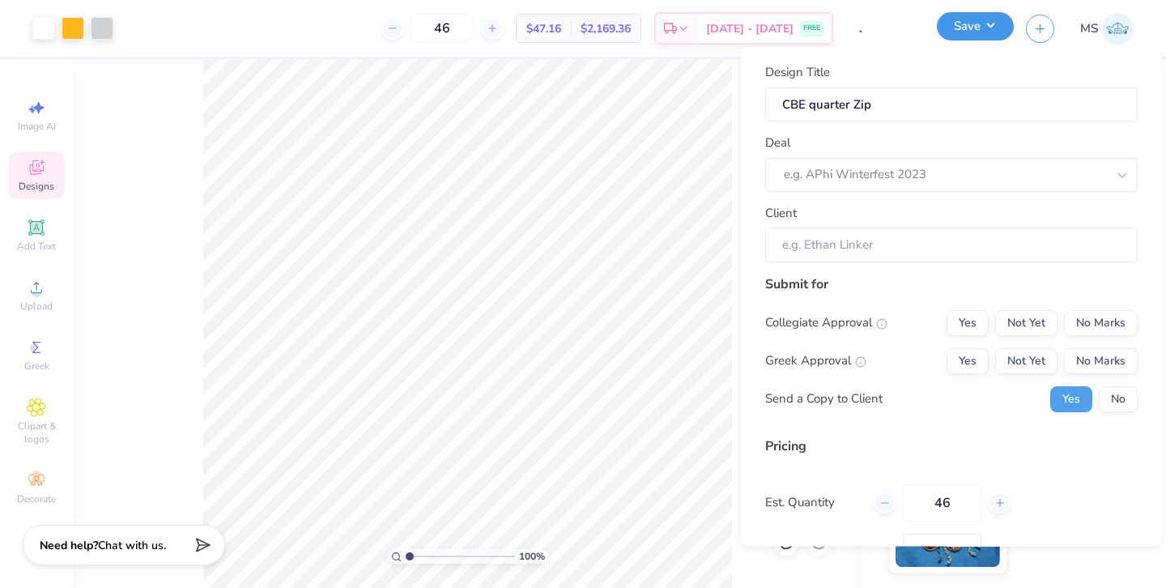
scroll to position [0, 0]
click at [1092, 356] on button "No Marks" at bounding box center [1101, 360] width 74 height 26
click at [977, 329] on button "Yes" at bounding box center [968, 322] width 42 height 26
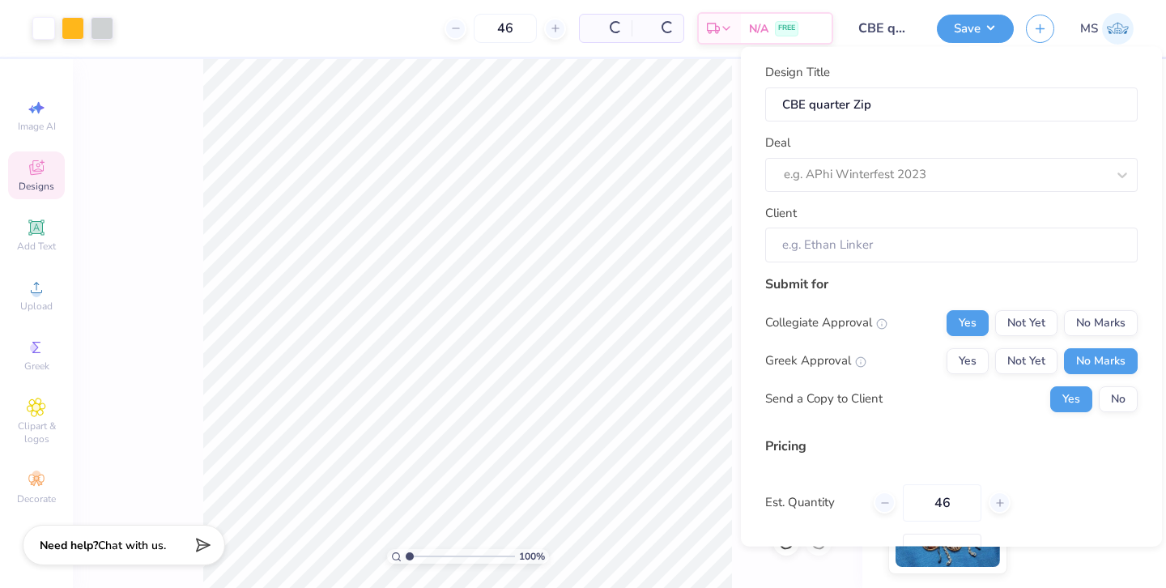
type input "$47.16"
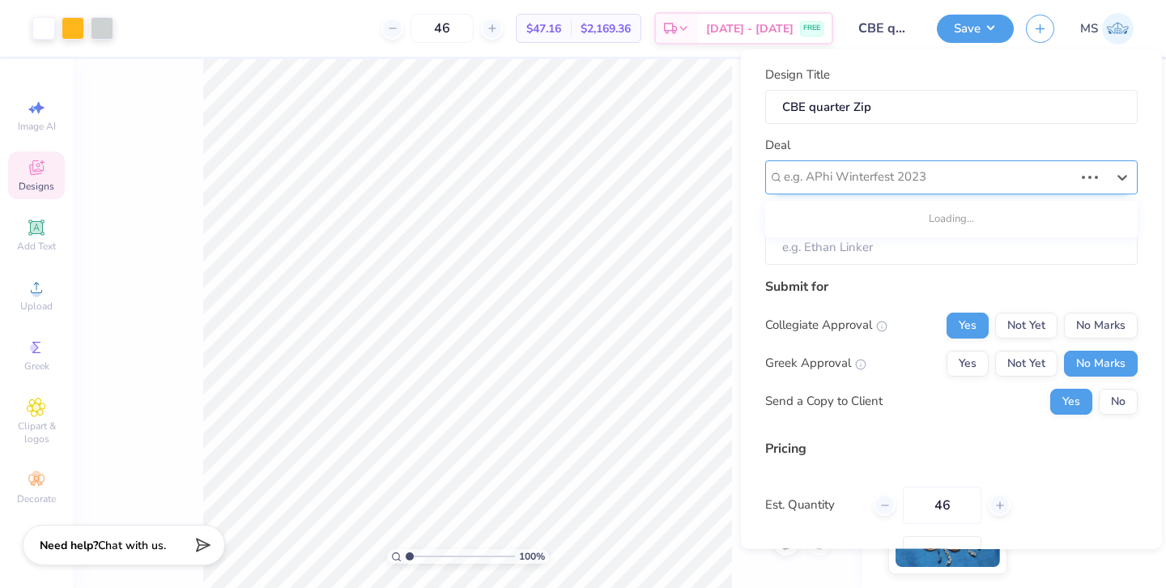
click at [881, 177] on div at bounding box center [929, 177] width 290 height 22
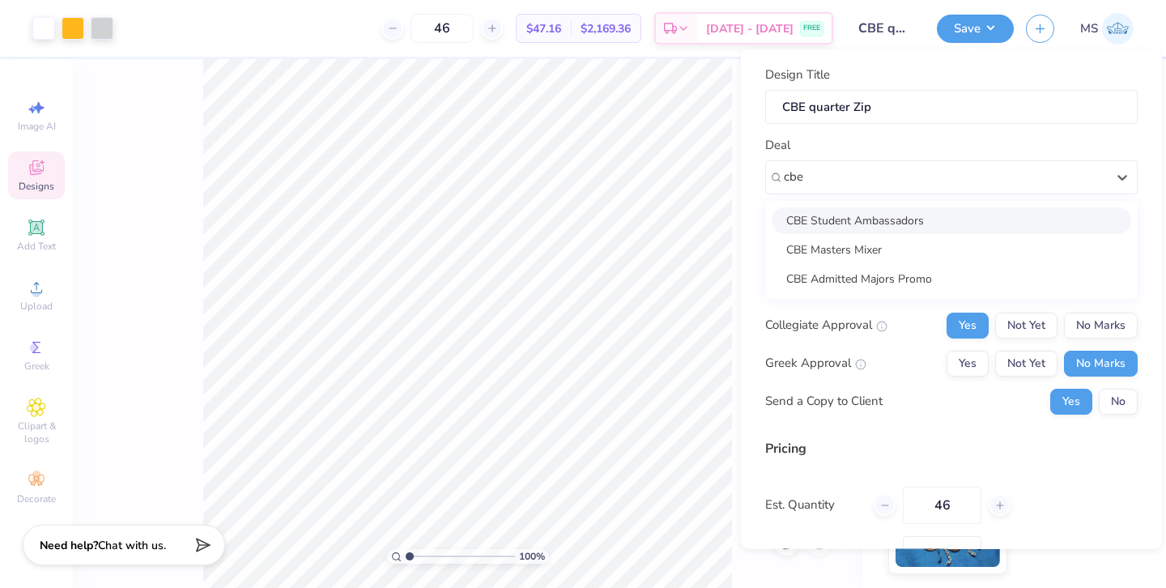
click at [877, 223] on div "CBE Student Ambassadors" at bounding box center [952, 219] width 360 height 27
type input "cbe"
type input "[PERSON_NAME]"
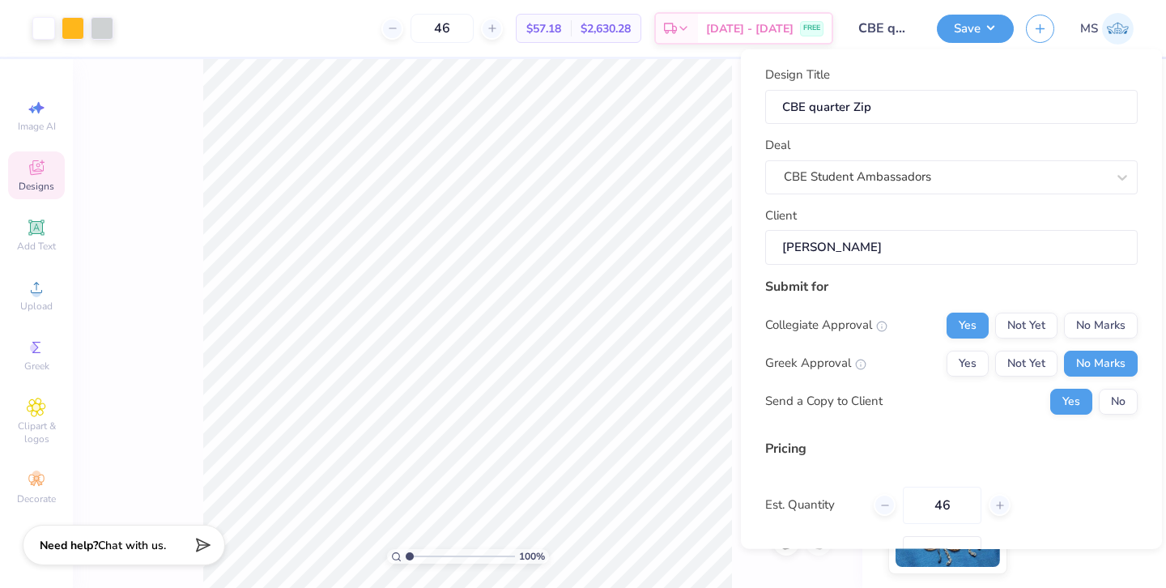
scroll to position [117, 0]
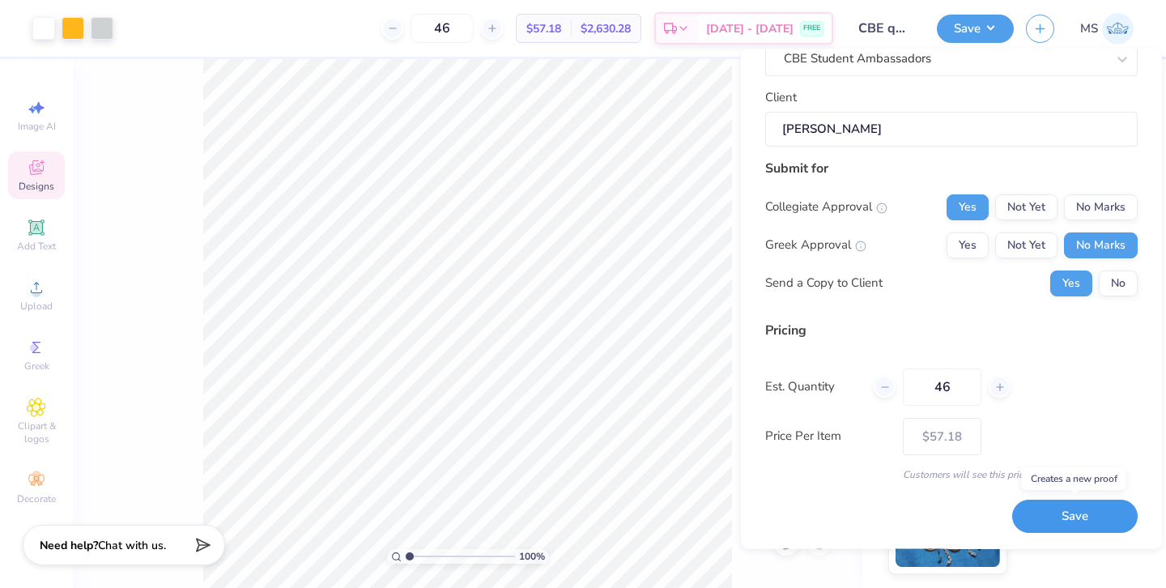
click at [1091, 520] on button "Save" at bounding box center [1075, 516] width 126 height 33
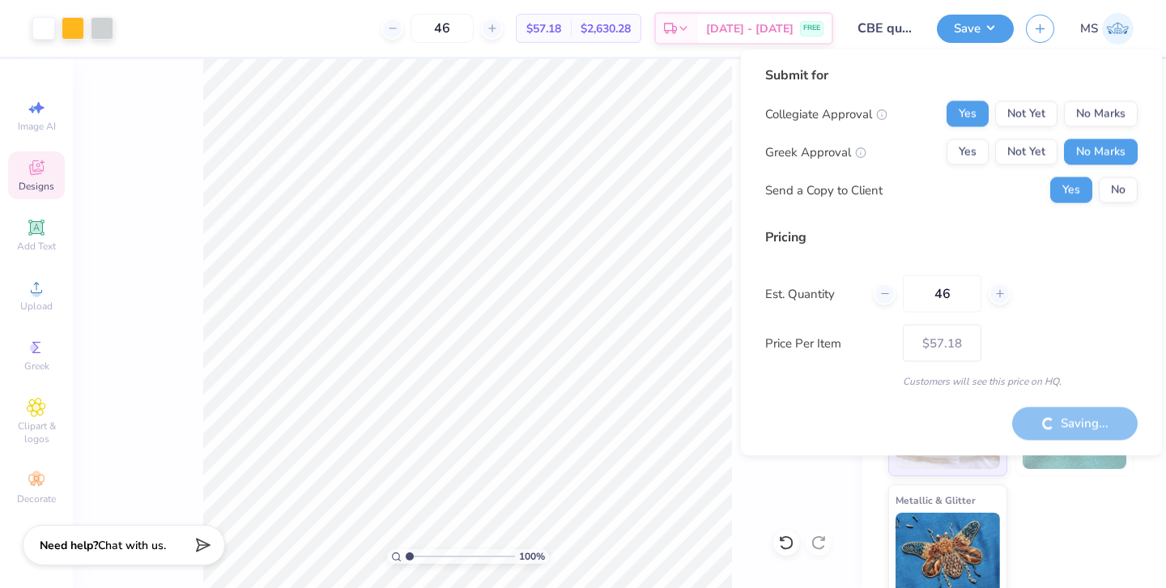
type input "– –"
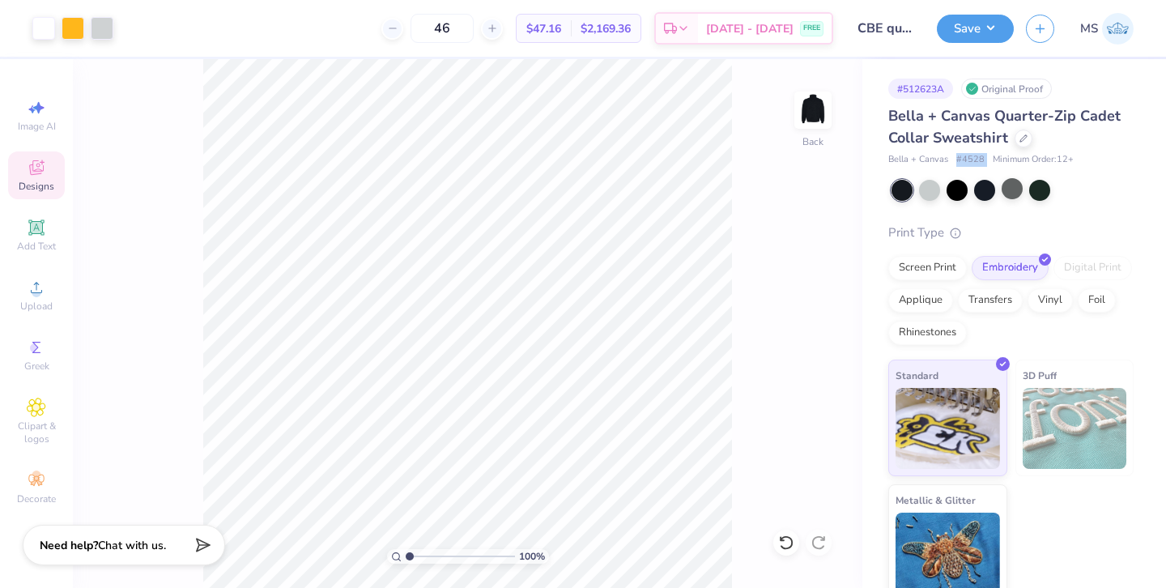
drag, startPoint x: 956, startPoint y: 160, endPoint x: 989, endPoint y: 158, distance: 32.4
click at [989, 158] on div "Bella + Canvas # 4528 Minimum Order: 12 +" at bounding box center [1010, 160] width 245 height 14
copy span "# 4528"
click at [1021, 135] on icon at bounding box center [1023, 137] width 8 height 8
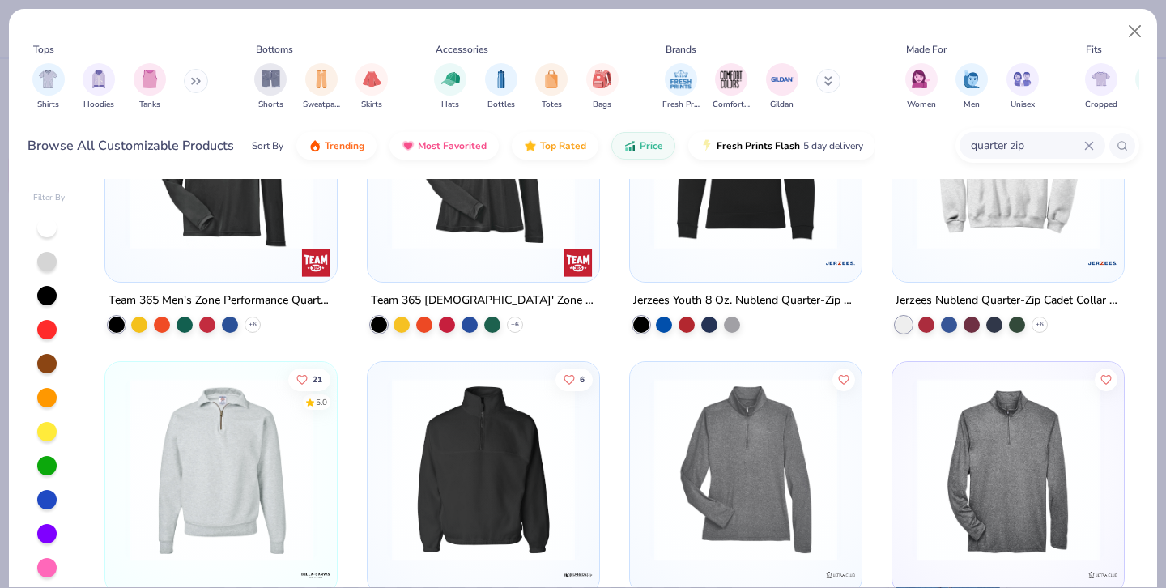
scroll to position [262, 0]
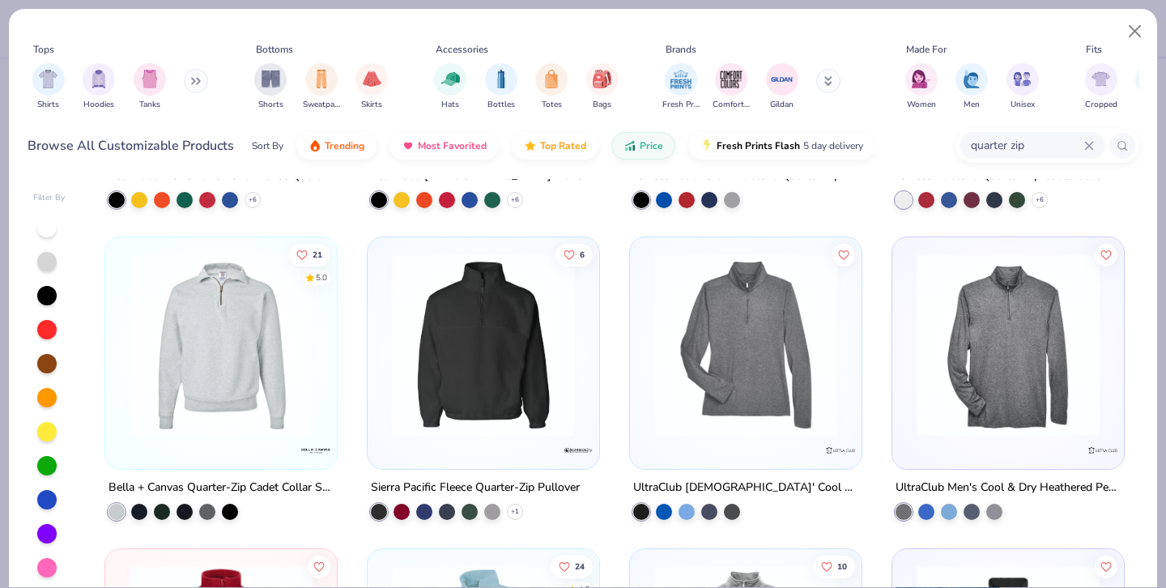
click at [276, 373] on img at bounding box center [220, 344] width 199 height 183
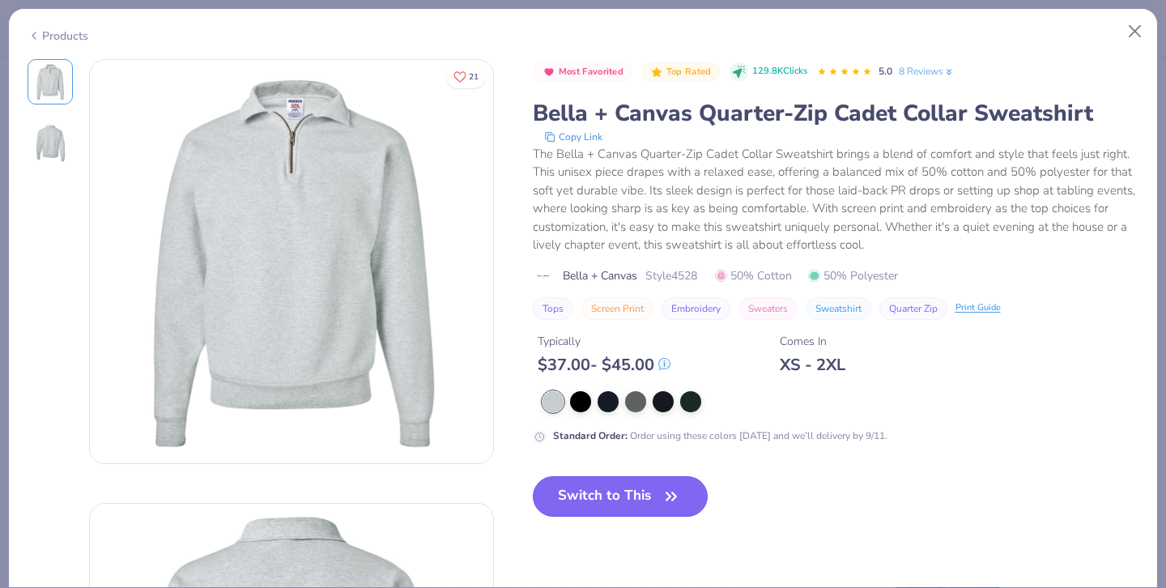
click at [615, 500] on button "Switch to This" at bounding box center [621, 496] width 176 height 40
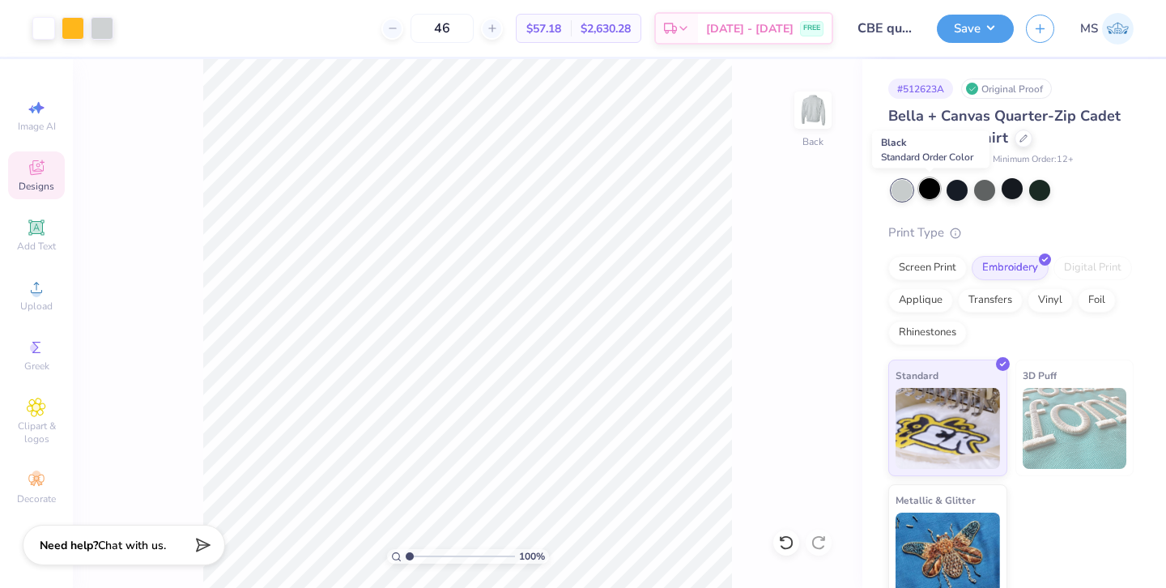
click at [938, 194] on div at bounding box center [929, 188] width 21 height 21
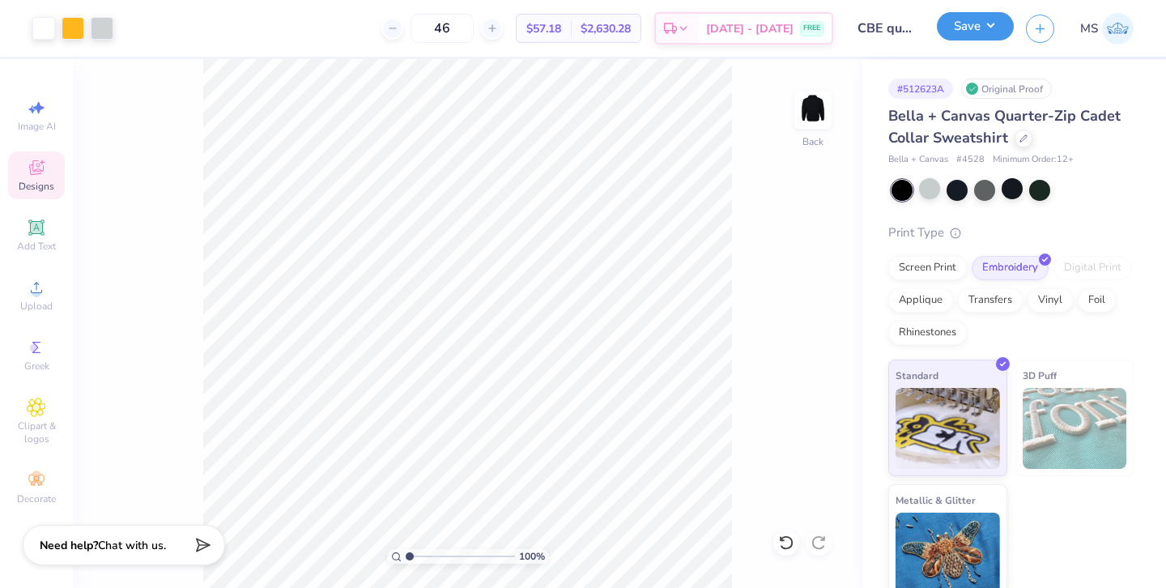
click at [985, 23] on button "Save" at bounding box center [975, 26] width 77 height 28
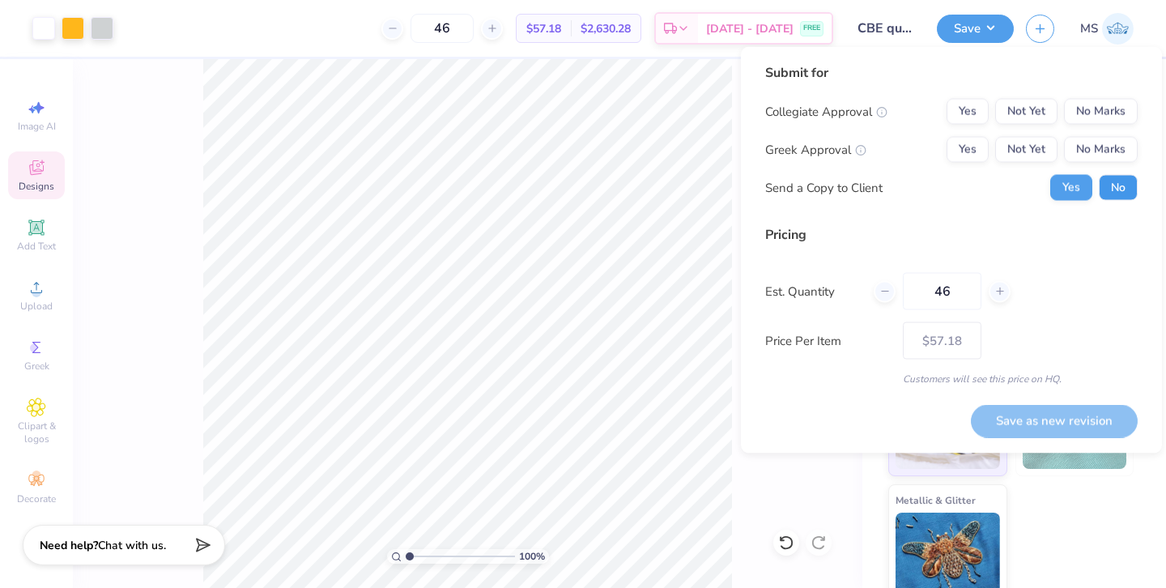
click at [1119, 188] on button "No" at bounding box center [1118, 188] width 39 height 26
click at [954, 109] on button "Yes" at bounding box center [968, 112] width 42 height 26
click at [1090, 151] on button "No Marks" at bounding box center [1101, 150] width 74 height 26
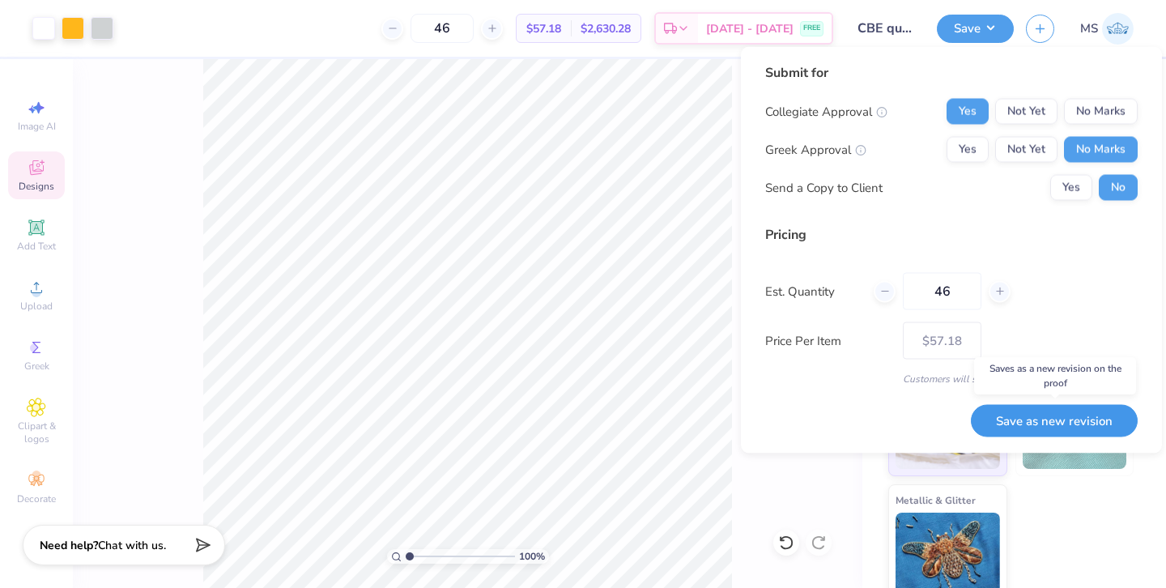
click at [1041, 425] on button "Save as new revision" at bounding box center [1054, 420] width 167 height 33
type input "$57.18"
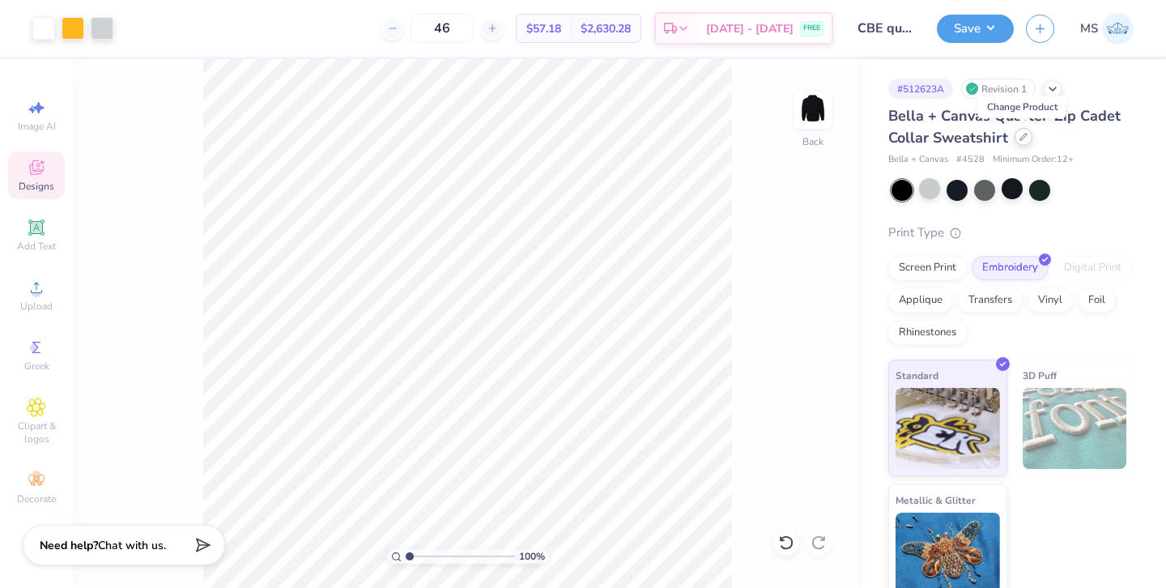
click at [1022, 138] on icon at bounding box center [1023, 137] width 8 height 8
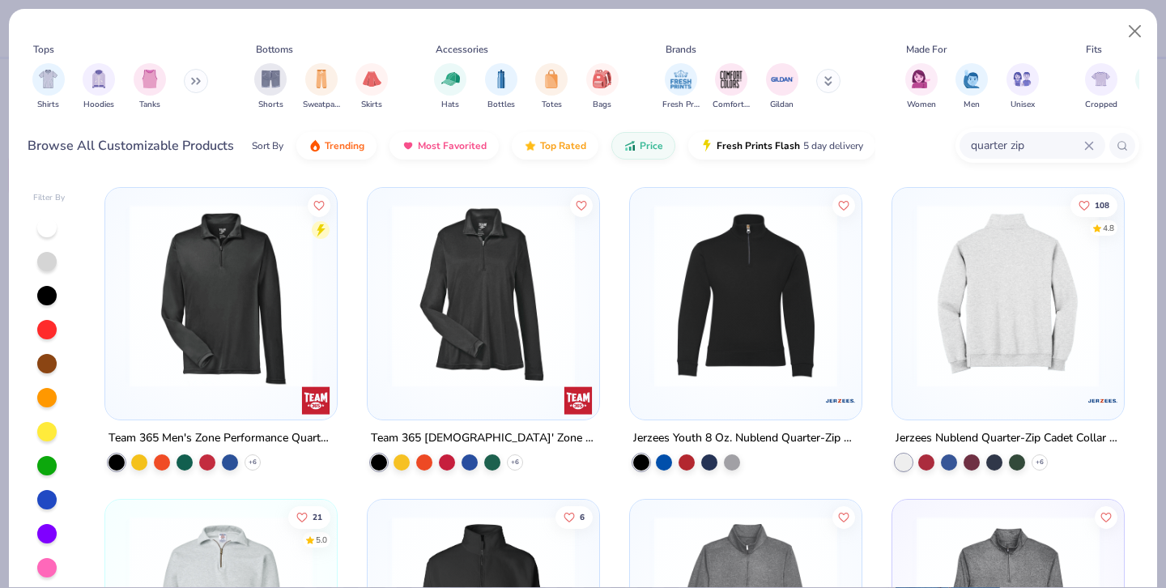
click at [909, 296] on img at bounding box center [808, 295] width 199 height 183
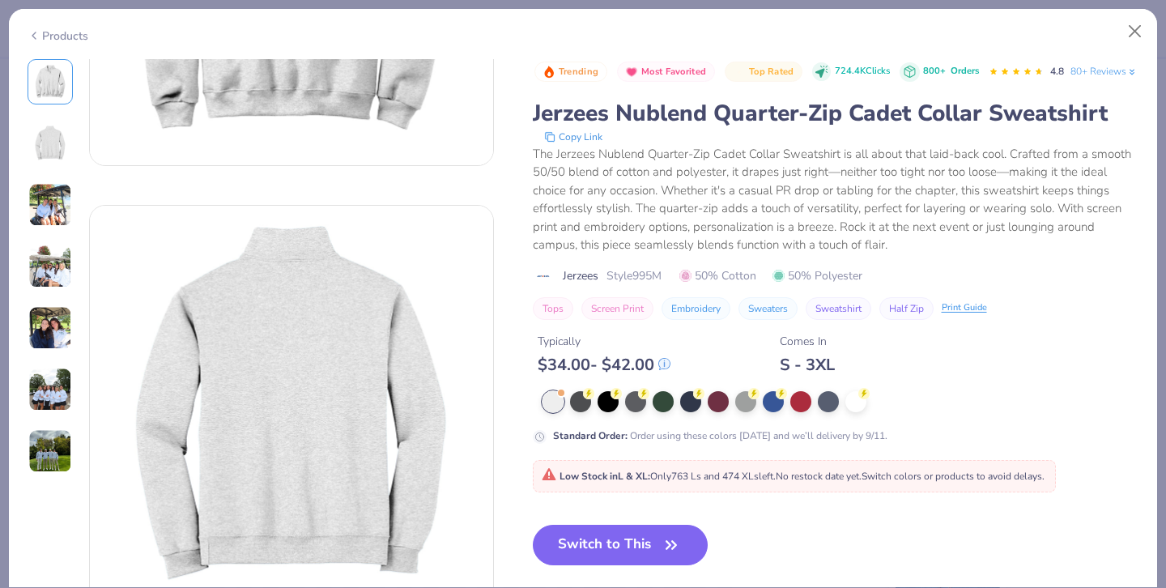
scroll to position [301, 0]
